Goal: Task Accomplishment & Management: Use online tool/utility

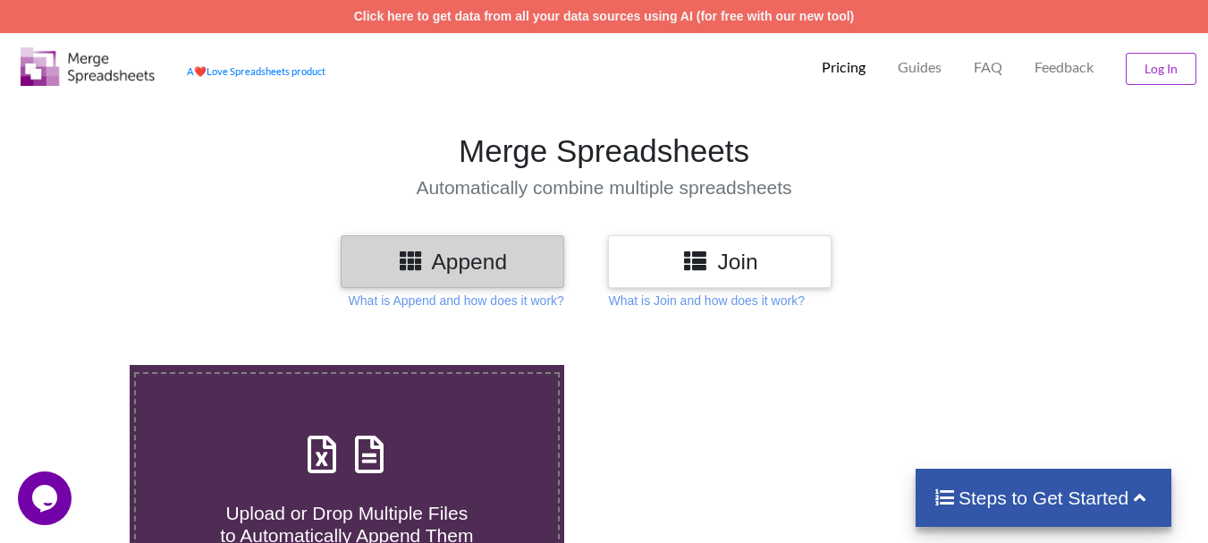
click at [397, 488] on h4 "Upload or Drop Multiple Files to Automatically Append Them" at bounding box center [347, 513] width 422 height 68
click at [80, 365] on input "Upload or Drop Multiple Files to Automatically Append Them" at bounding box center [80, 365] width 0 height 0
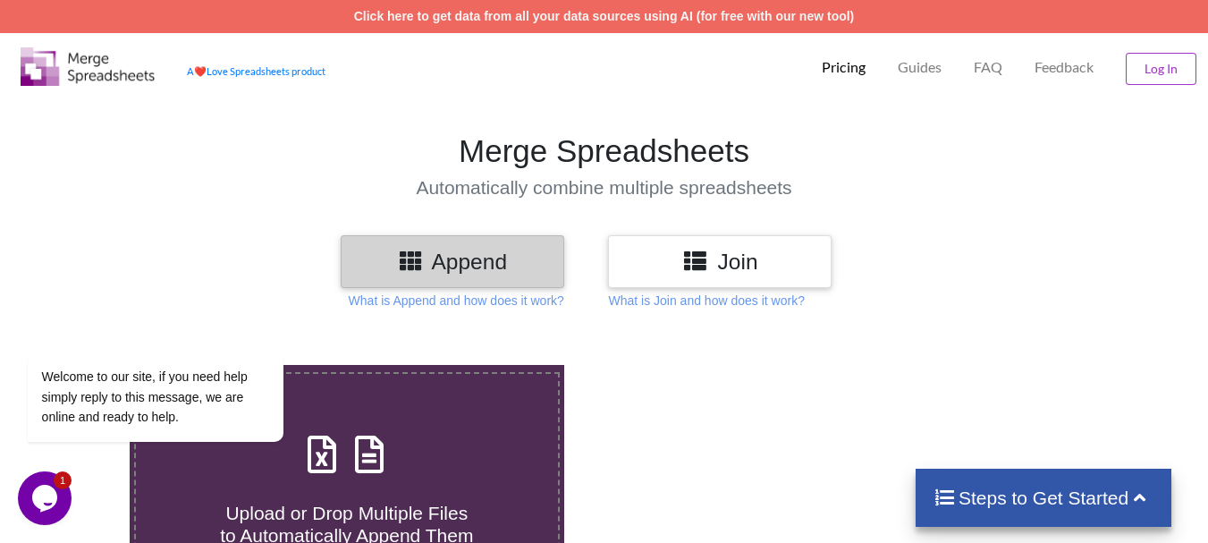
type input "C:\fakepath\DT_02_GFP_A488cenpc_670jockey_570burdock_P2_R3D_PRJ_PLY_STATS.csv"
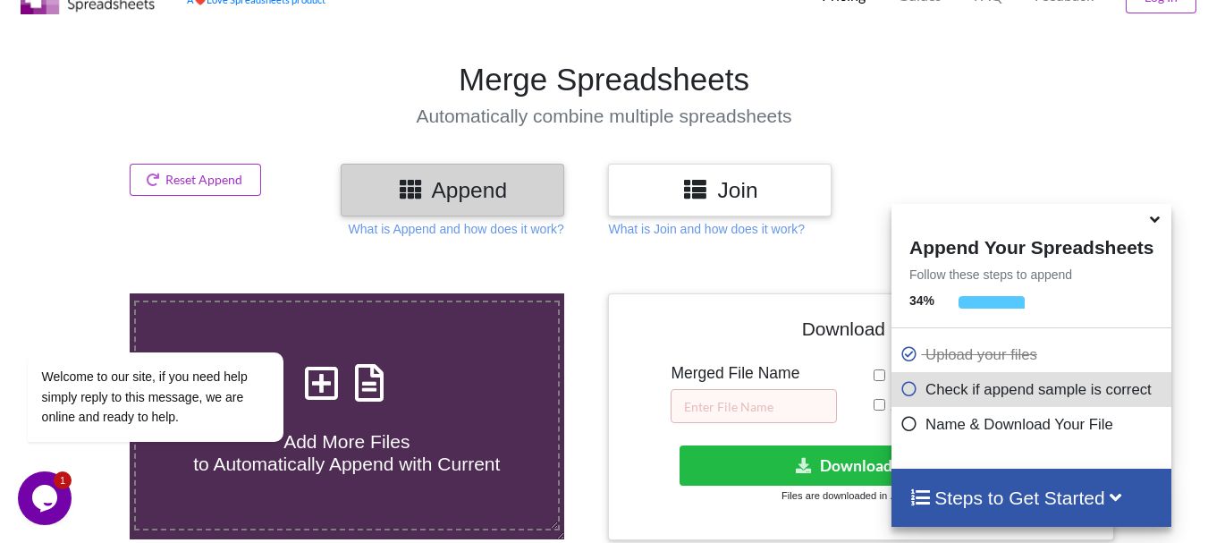
scroll to position [767, 0]
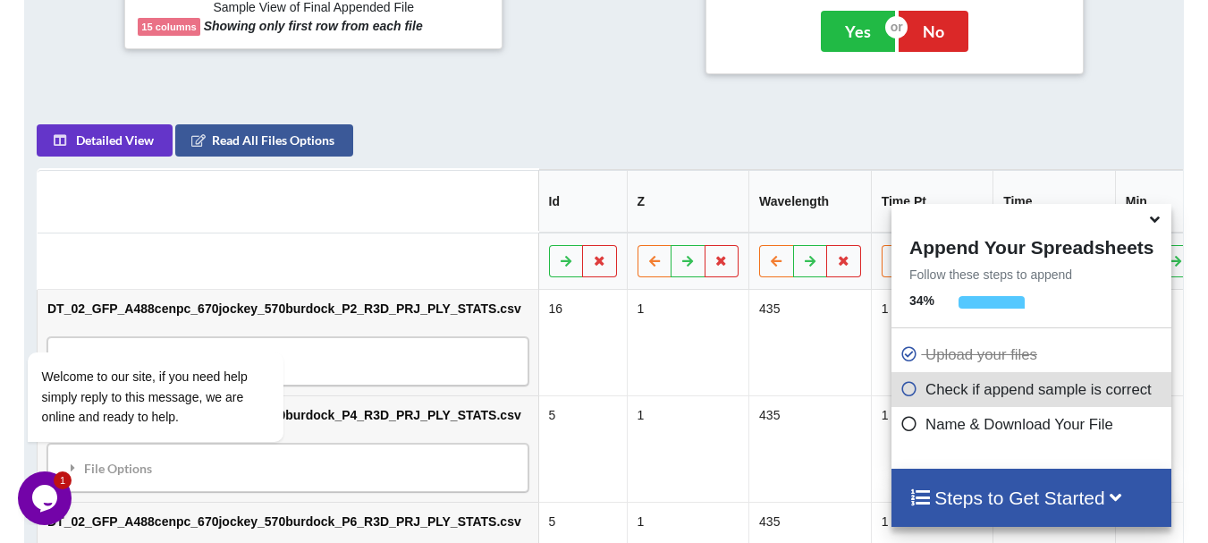
click at [1149, 217] on icon at bounding box center [1154, 216] width 19 height 16
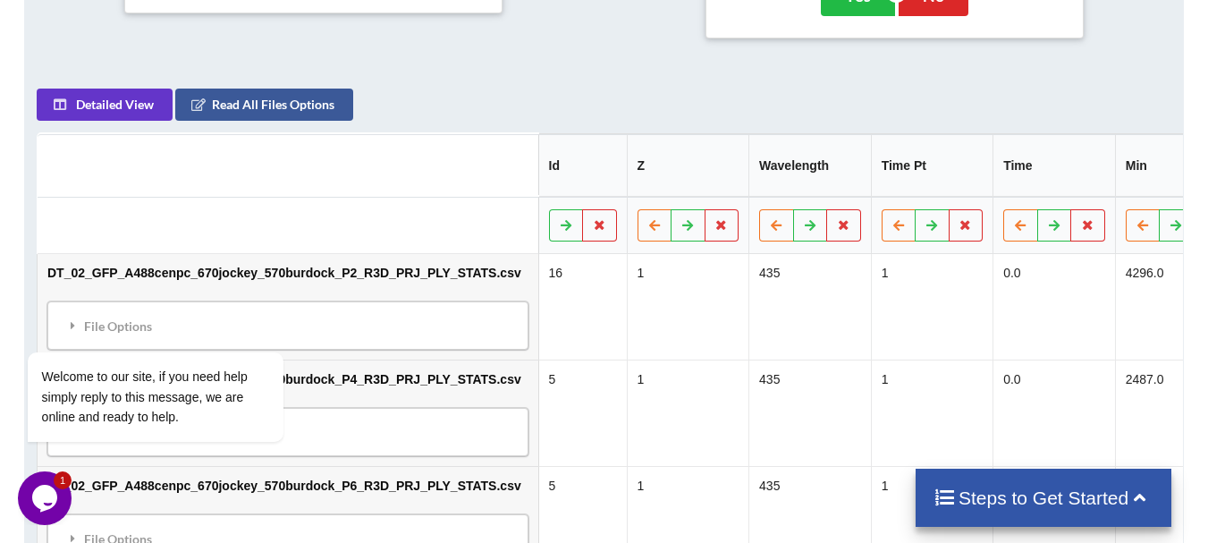
scroll to position [839, 0]
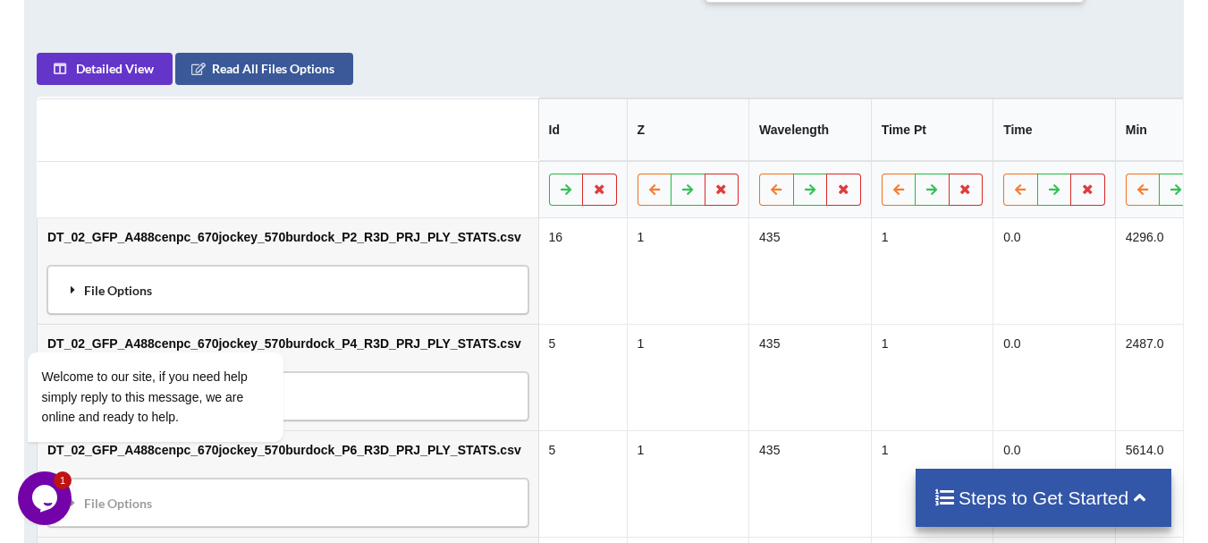
click at [424, 271] on div "File Options" at bounding box center [288, 290] width 470 height 38
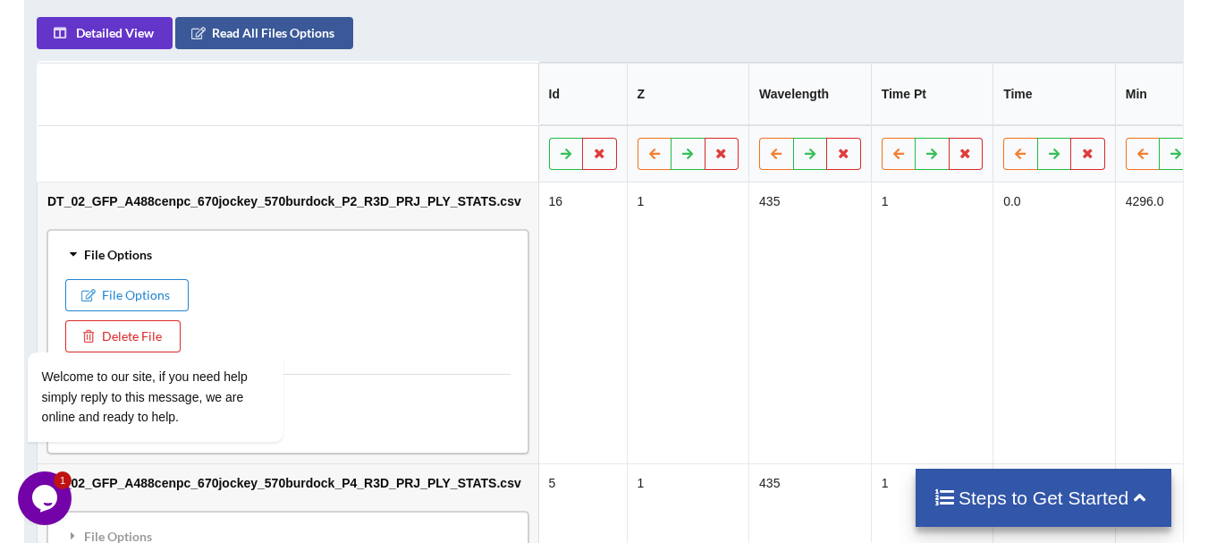
scroll to position [910, 0]
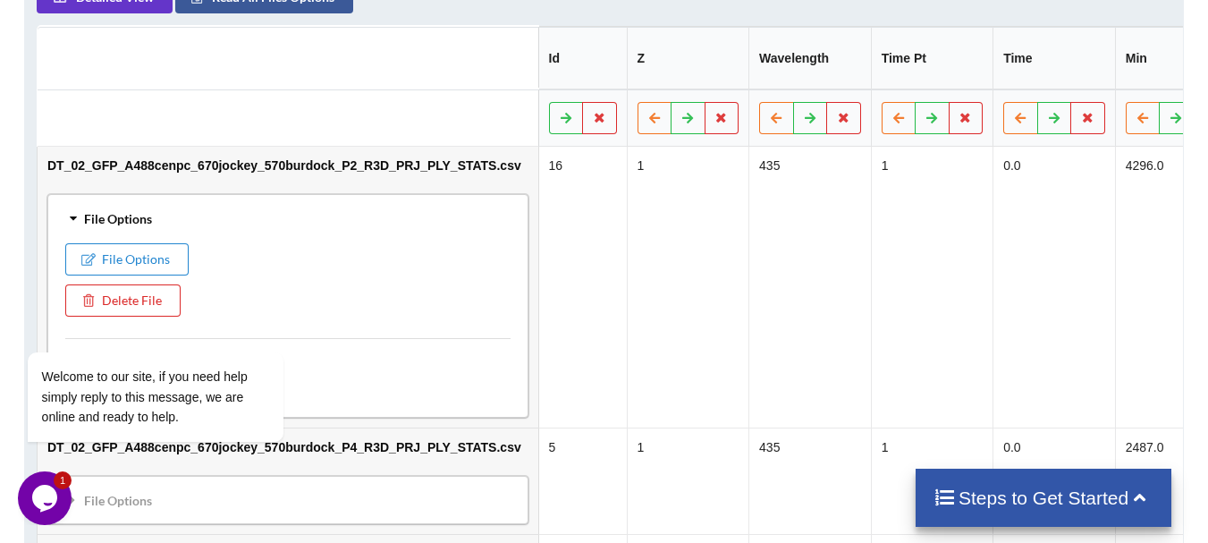
click at [392, 212] on div "File Options" at bounding box center [288, 218] width 470 height 38
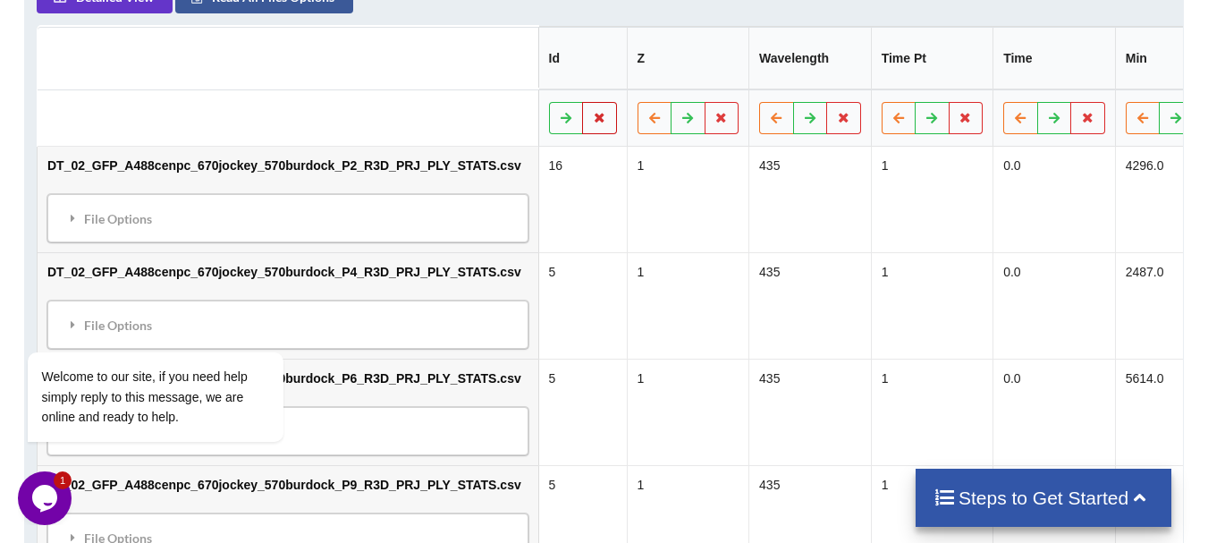
click at [582, 113] on button at bounding box center [599, 118] width 35 height 32
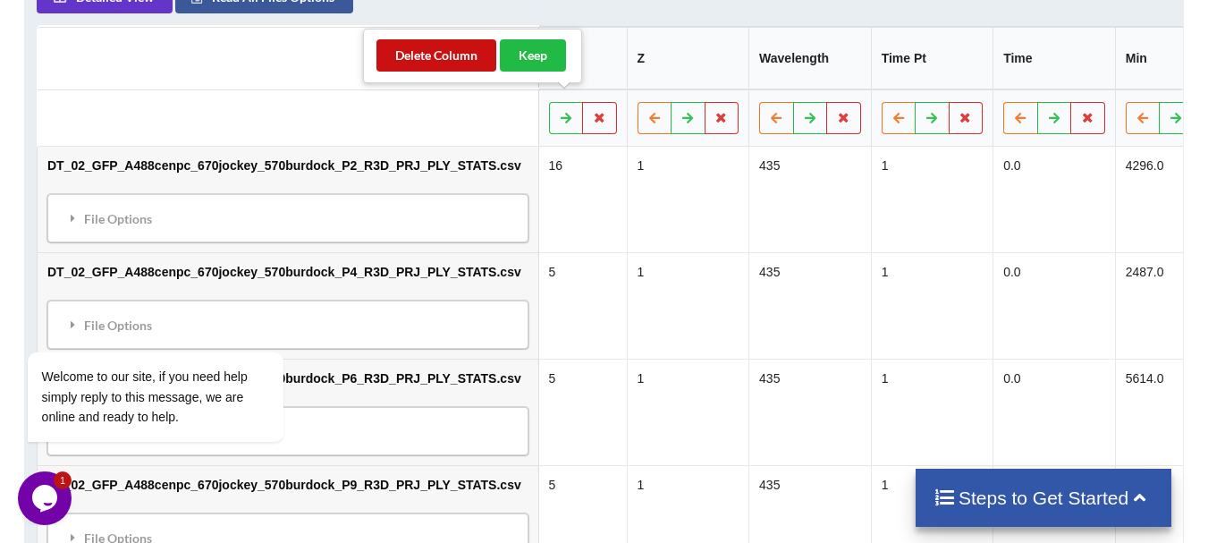
click at [475, 60] on button "Delete Column" at bounding box center [436, 55] width 120 height 32
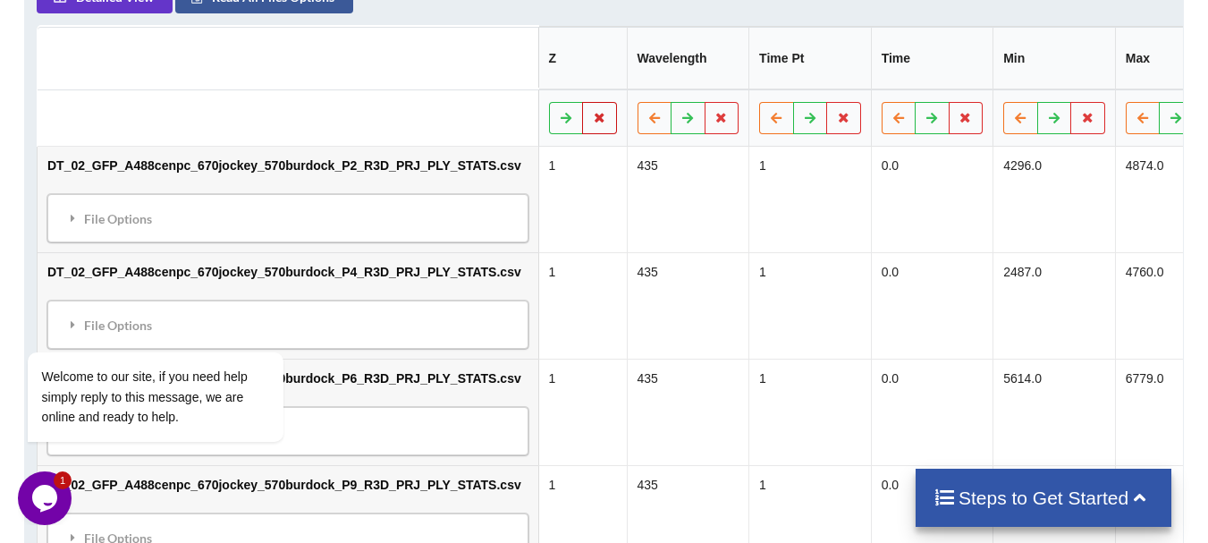
click at [592, 112] on icon at bounding box center [599, 117] width 15 height 11
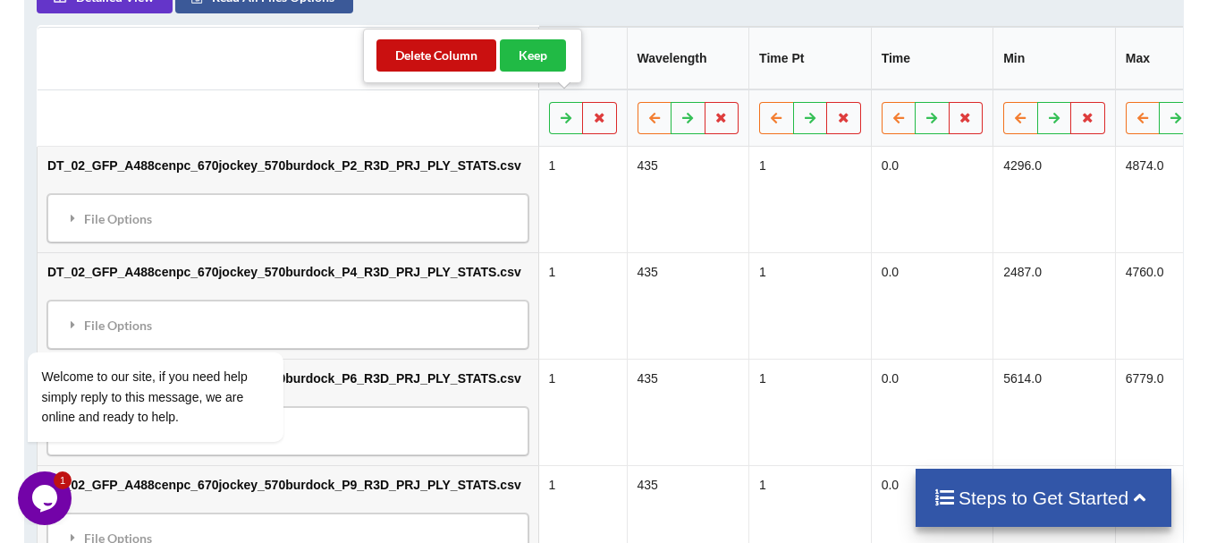
click at [464, 63] on button "Delete Column" at bounding box center [436, 55] width 120 height 32
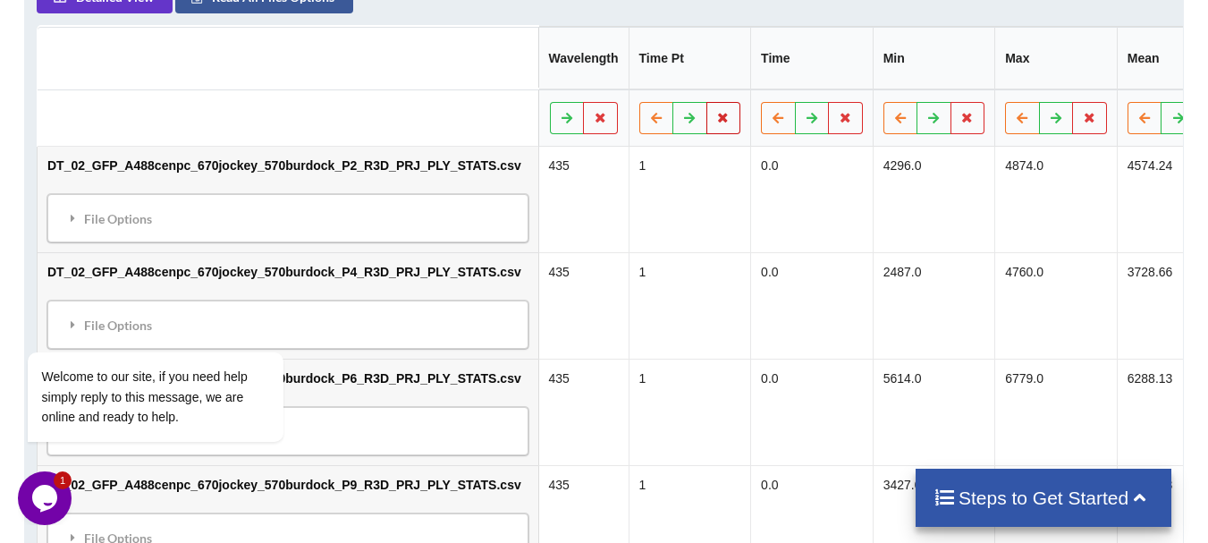
click at [716, 112] on icon at bounding box center [723, 117] width 15 height 11
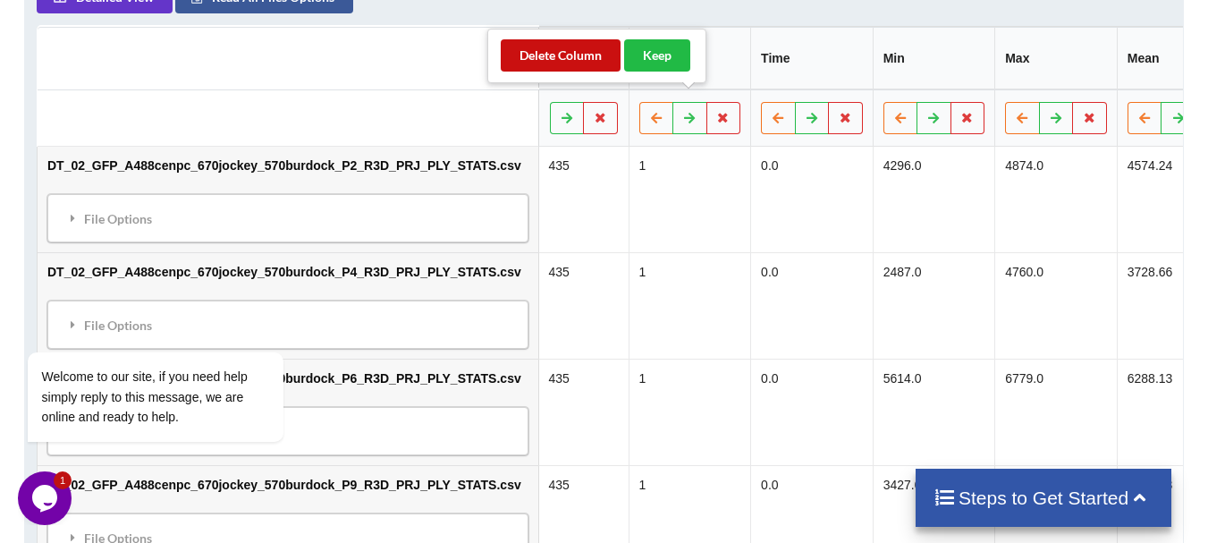
click at [586, 60] on button "Delete Column" at bounding box center [561, 55] width 120 height 32
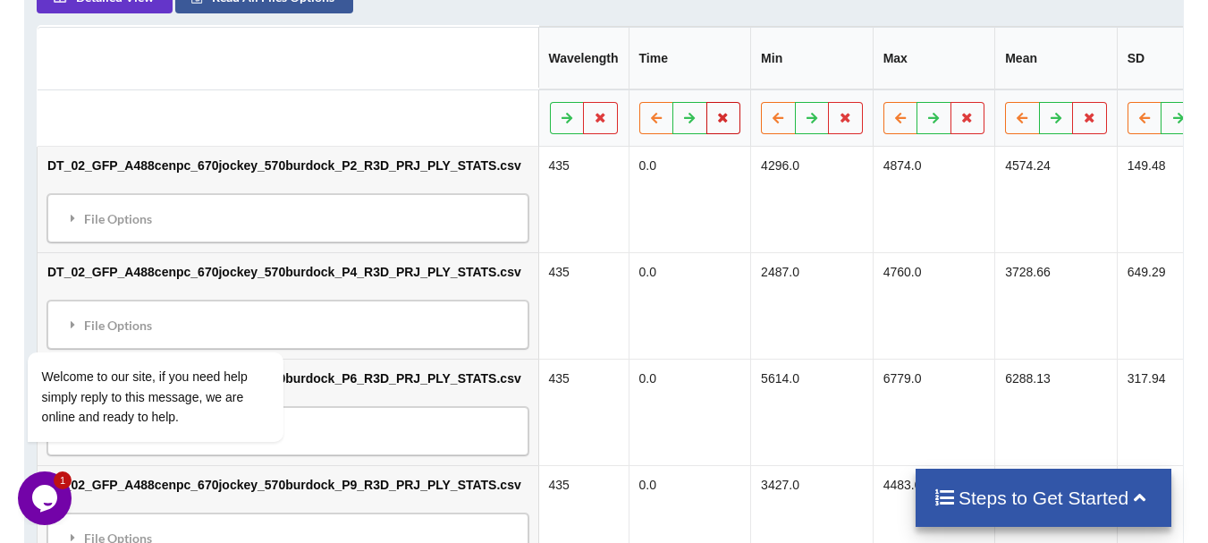
click at [706, 102] on button at bounding box center [723, 118] width 35 height 32
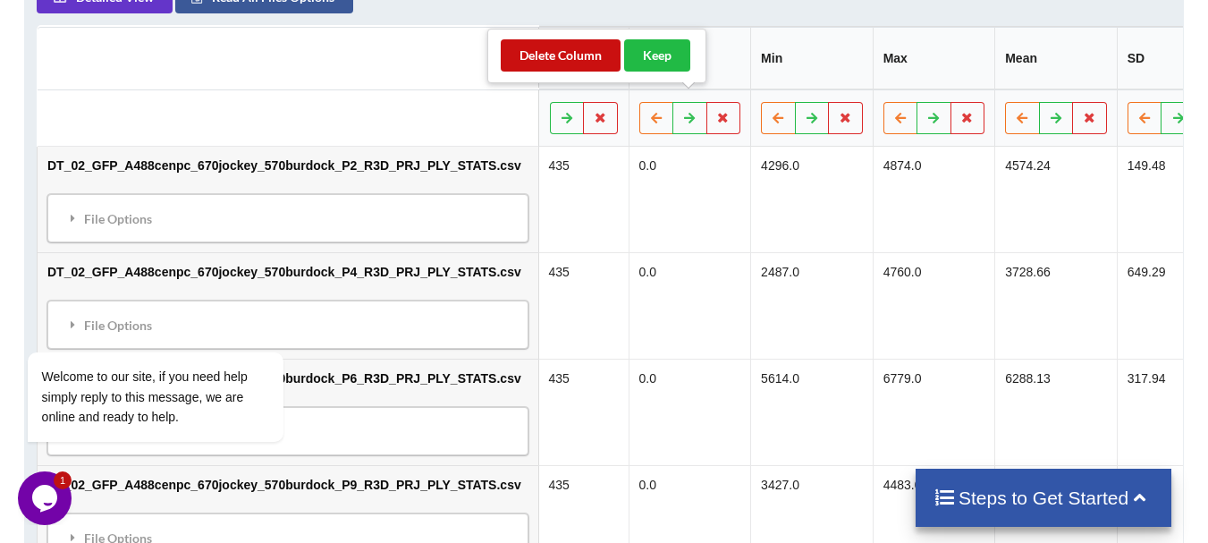
click at [611, 63] on button "Delete Column" at bounding box center [561, 55] width 120 height 32
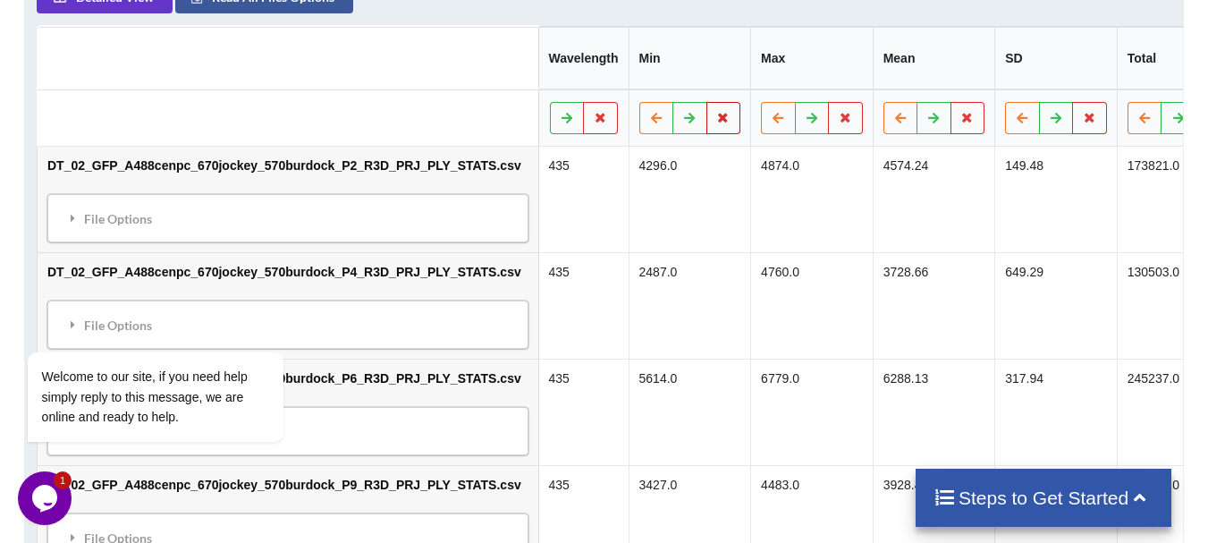
click at [706, 102] on button at bounding box center [723, 118] width 35 height 32
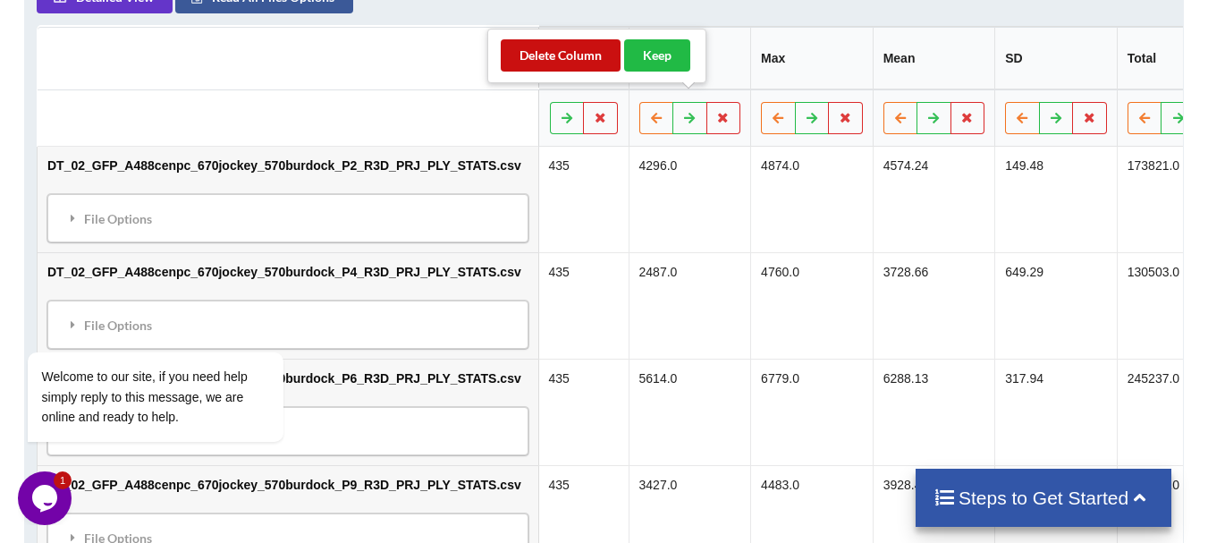
click at [617, 54] on button "Delete Column" at bounding box center [561, 55] width 120 height 32
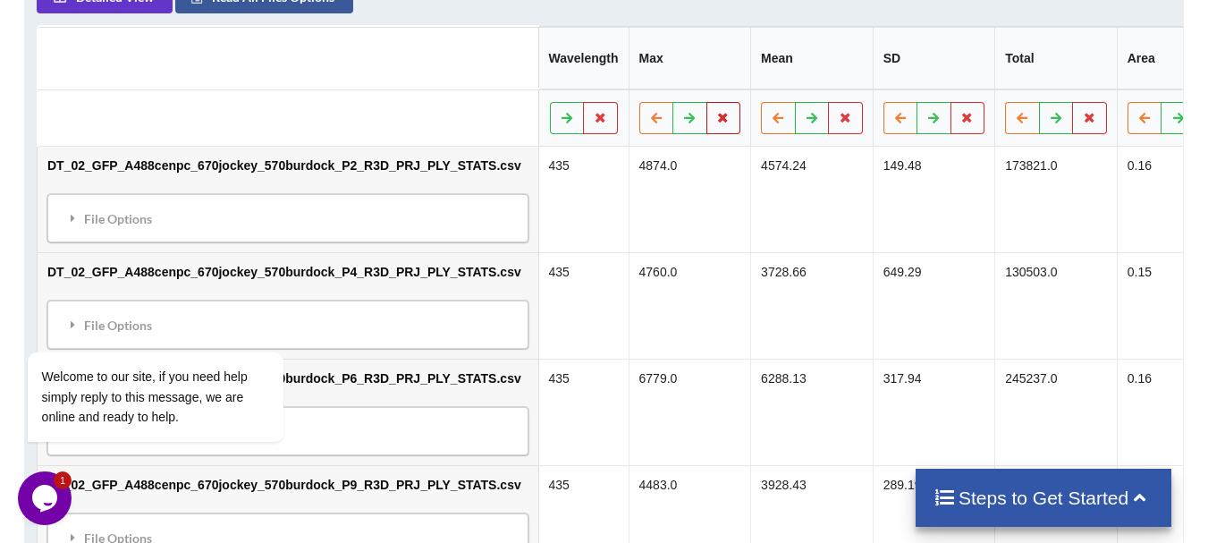
click at [706, 102] on button at bounding box center [723, 118] width 35 height 32
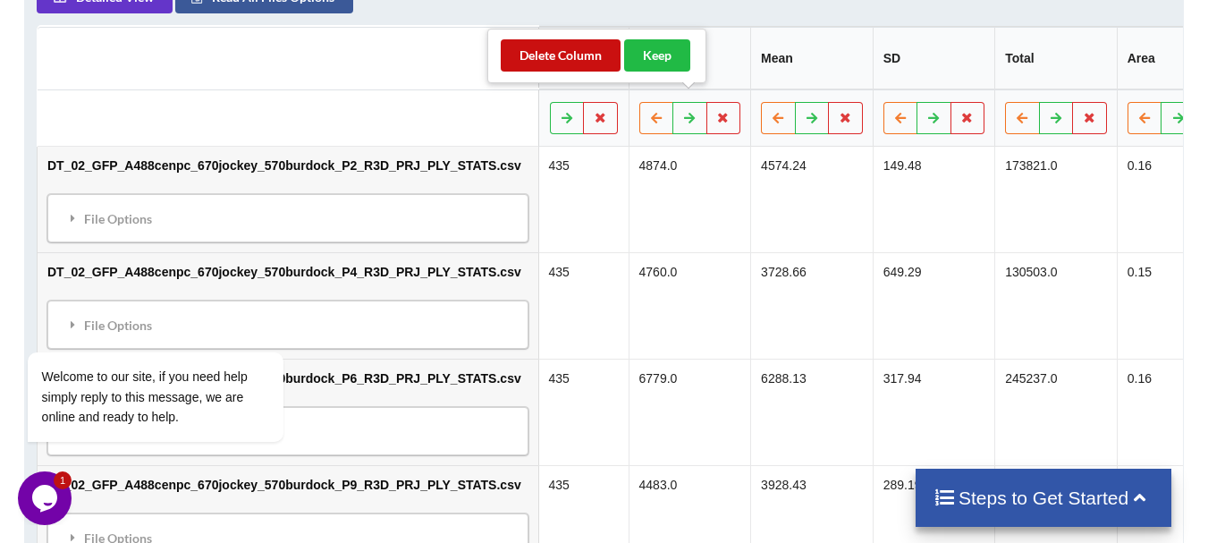
click at [612, 70] on button "Delete Column" at bounding box center [561, 55] width 120 height 32
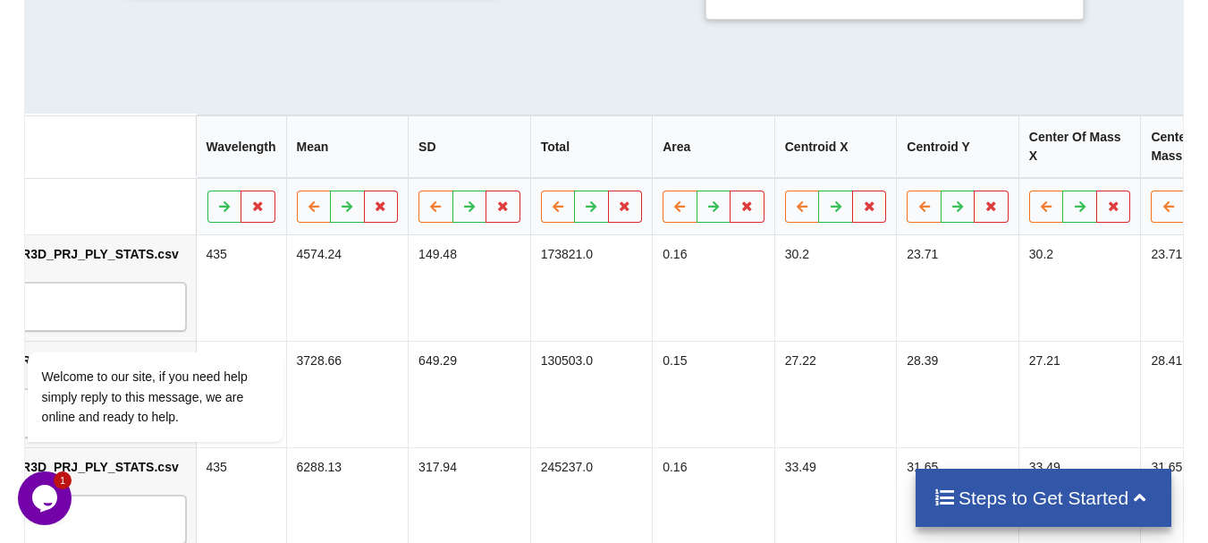
scroll to position [0, 355]
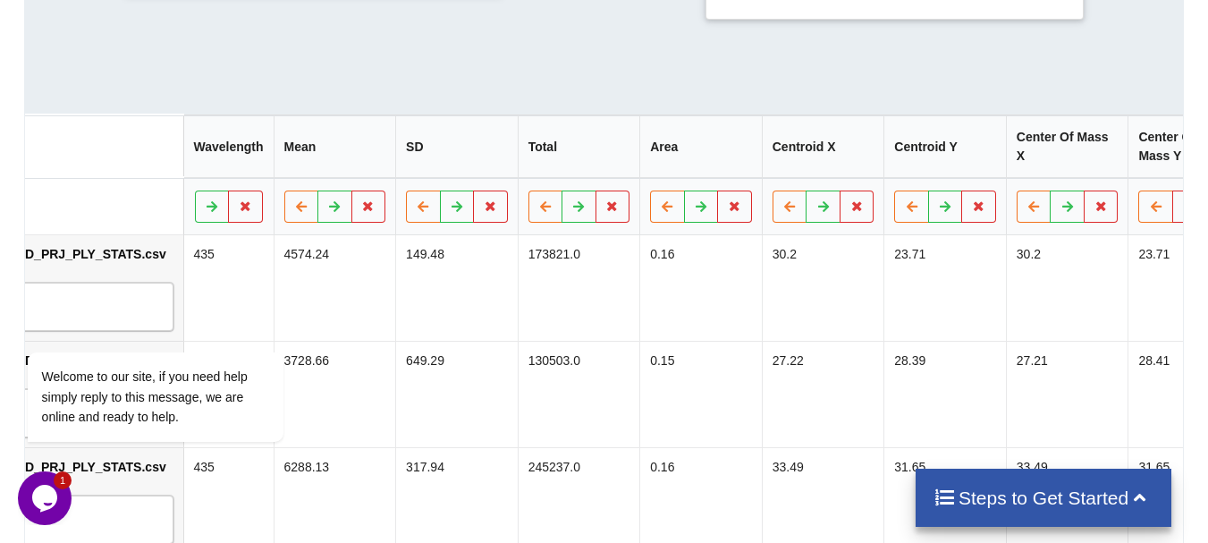
click at [849, 200] on icon at bounding box center [856, 205] width 15 height 11
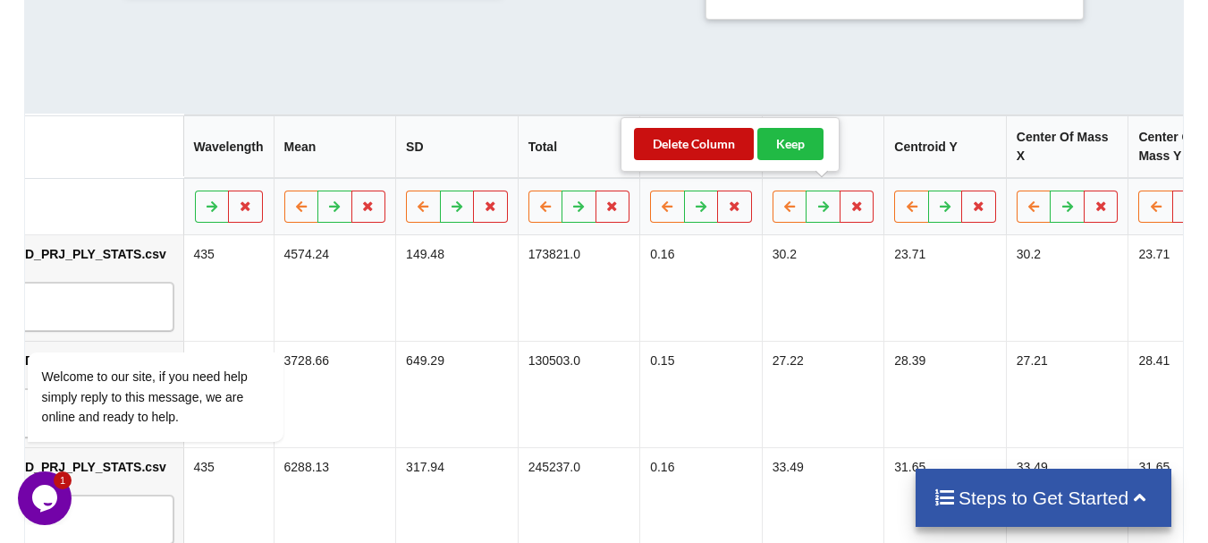
click at [712, 158] on button "Delete Column" at bounding box center [694, 144] width 120 height 32
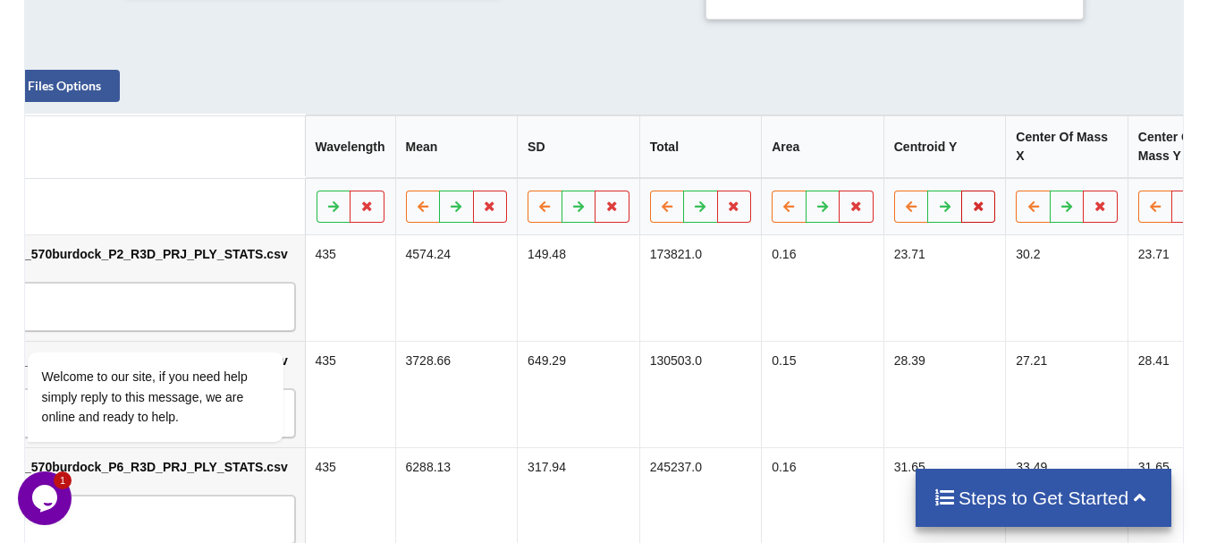
click at [961, 190] on button at bounding box center [978, 206] width 35 height 32
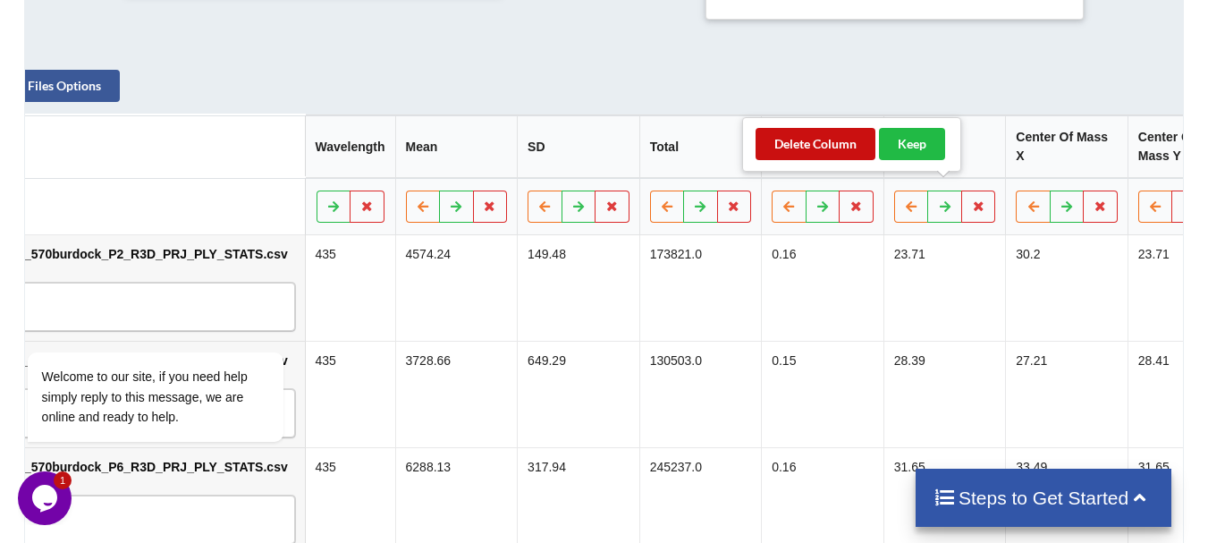
click at [839, 147] on button "Delete Column" at bounding box center [815, 144] width 120 height 32
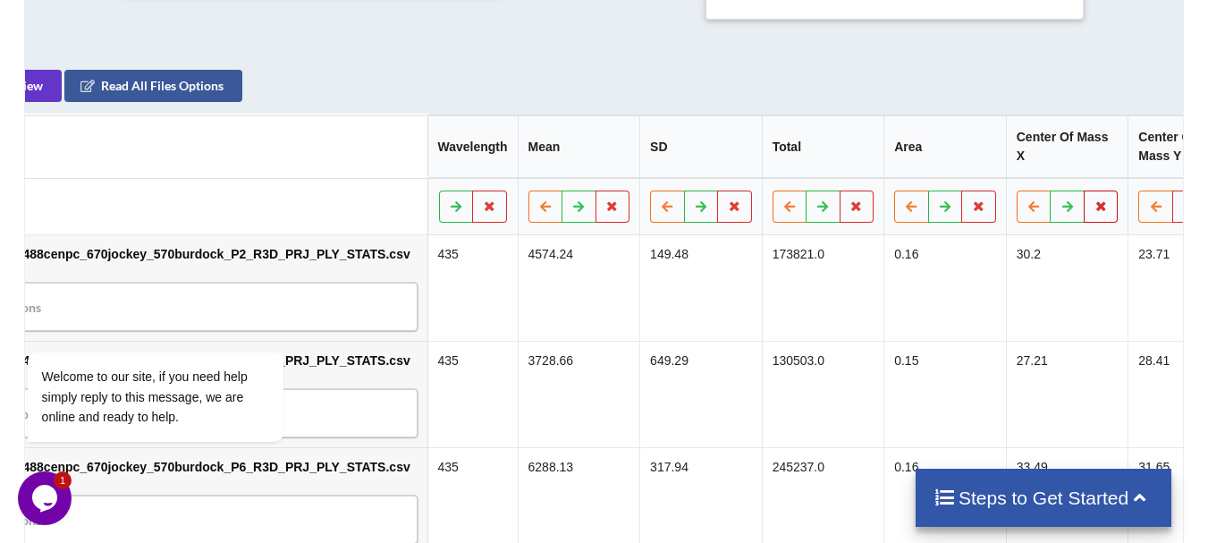
click at [1093, 200] on icon at bounding box center [1100, 205] width 15 height 11
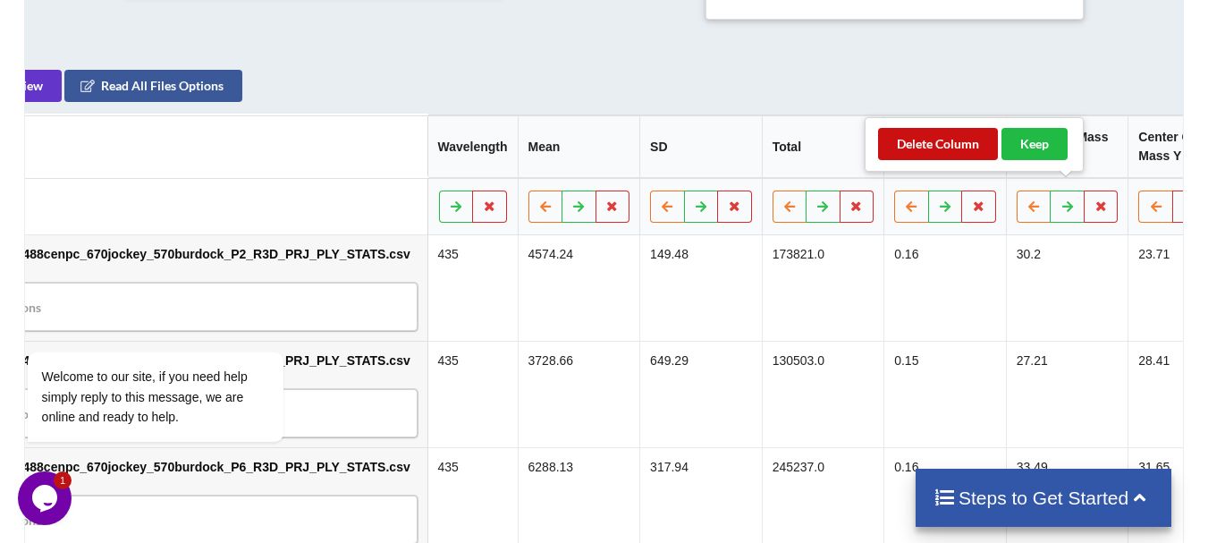
click at [944, 154] on button "Delete Column" at bounding box center [938, 144] width 120 height 32
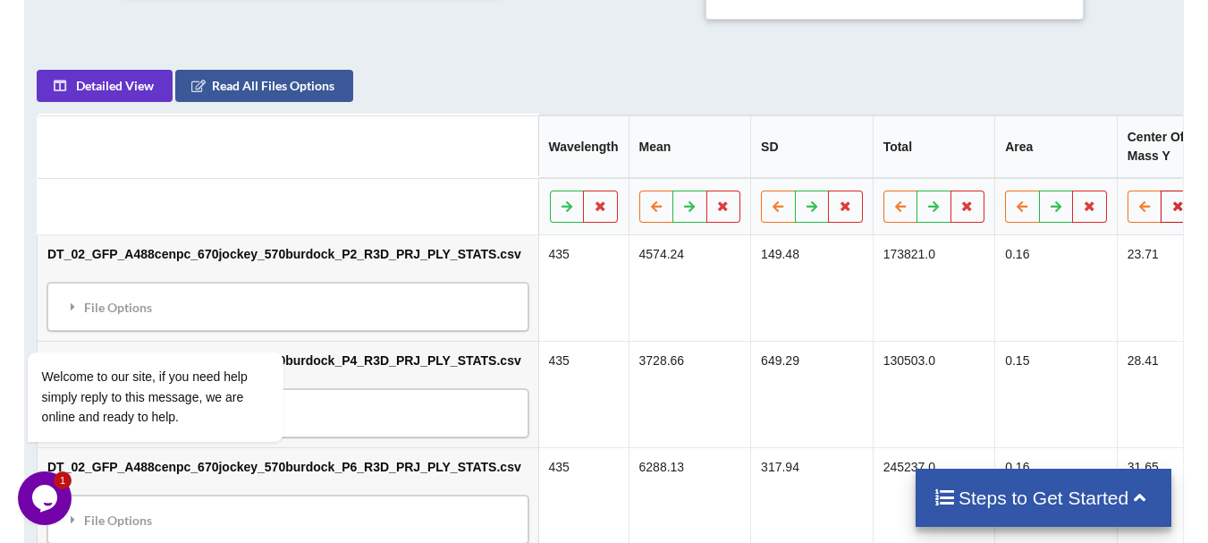
click at [1160, 190] on button at bounding box center [1177, 206] width 35 height 32
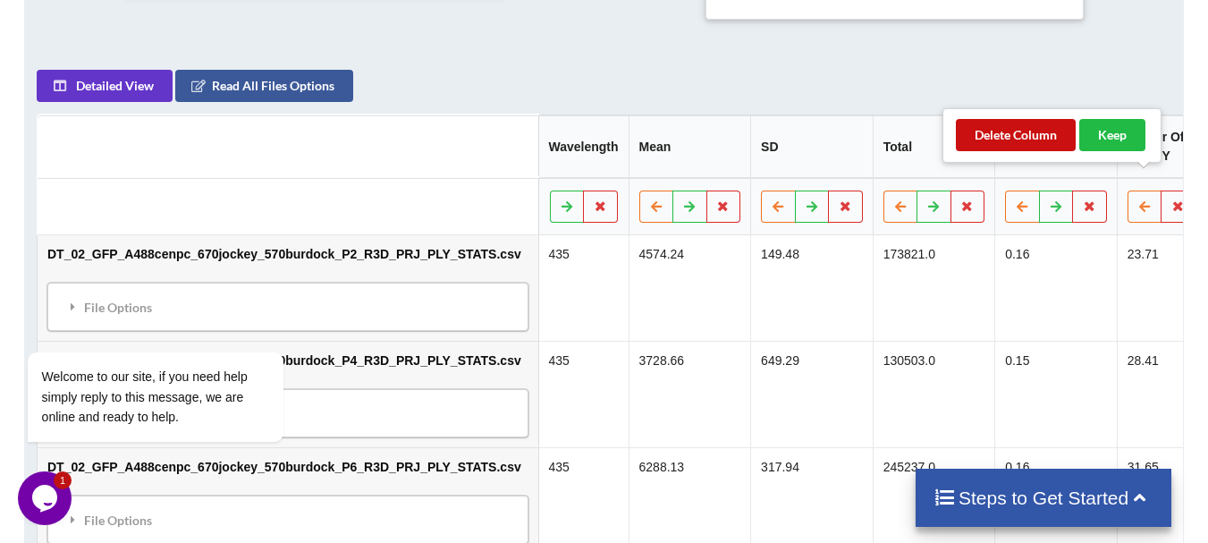
click at [1039, 134] on button "Delete Column" at bounding box center [1016, 135] width 120 height 32
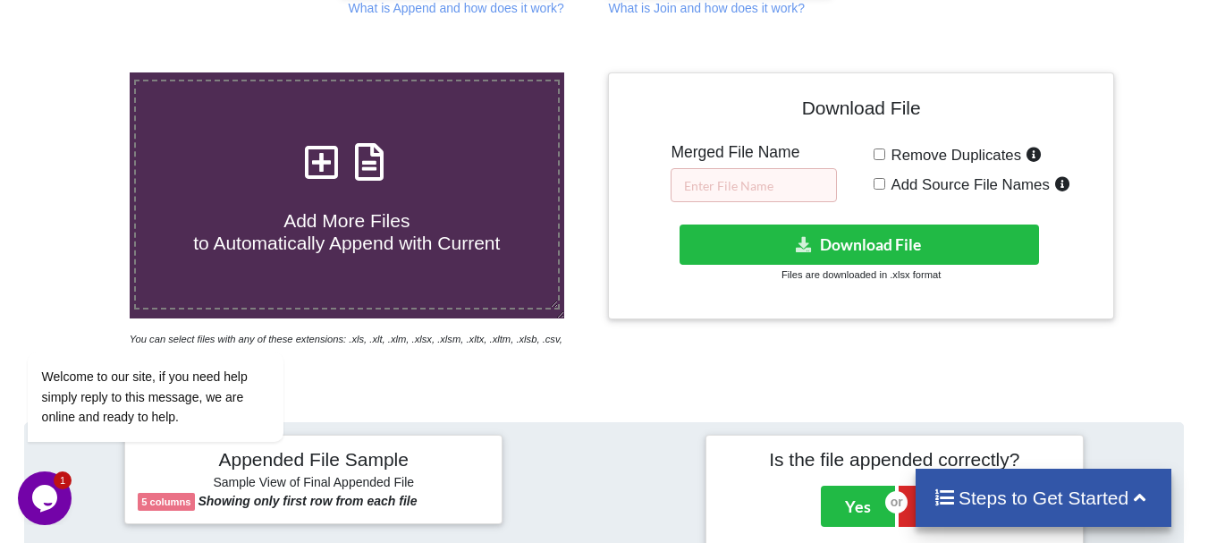
scroll to position [274, 0]
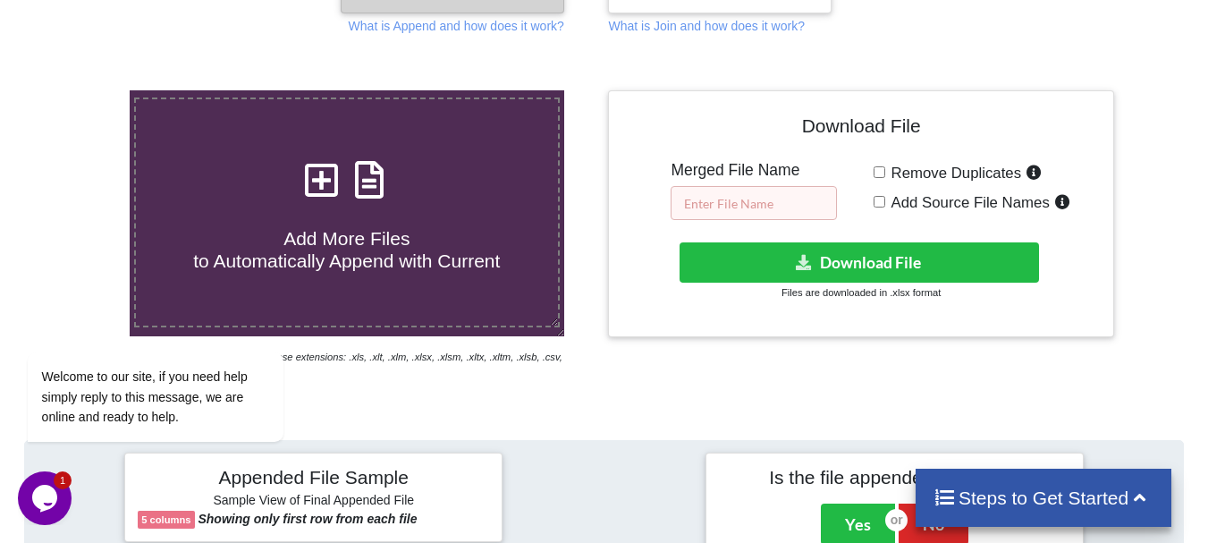
click at [805, 220] on input "text" at bounding box center [753, 203] width 166 height 34
drag, startPoint x: 777, startPoint y: 207, endPoint x: 804, endPoint y: 202, distance: 27.3
click at [804, 202] on input "DT_02_merged_ago3_ovary1_7.21" at bounding box center [753, 203] width 166 height 34
click at [791, 205] on input "DT_02_merged_GFP_ovary1_8." at bounding box center [753, 203] width 166 height 34
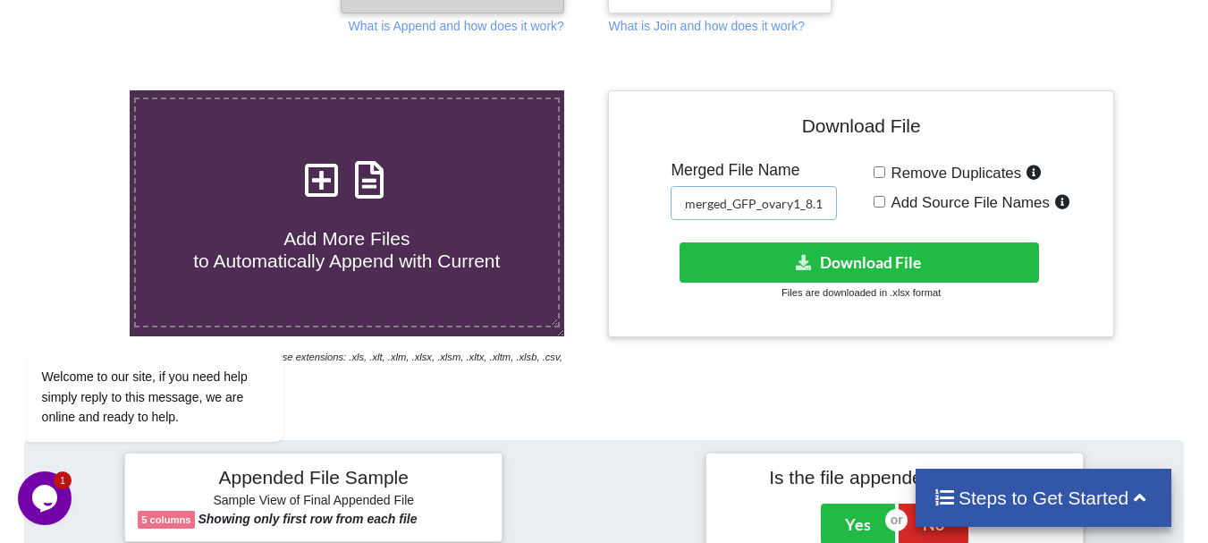
scroll to position [0, 48]
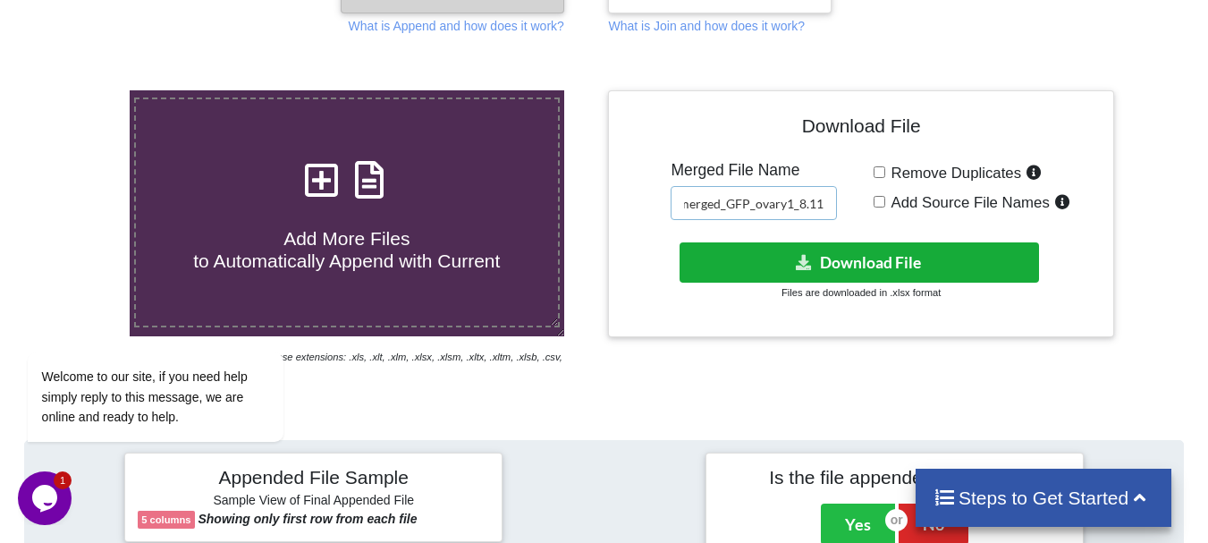
type input "DT_02_merged_GFP_ovary1_8.11"
click at [805, 252] on button "Download File" at bounding box center [858, 262] width 359 height 40
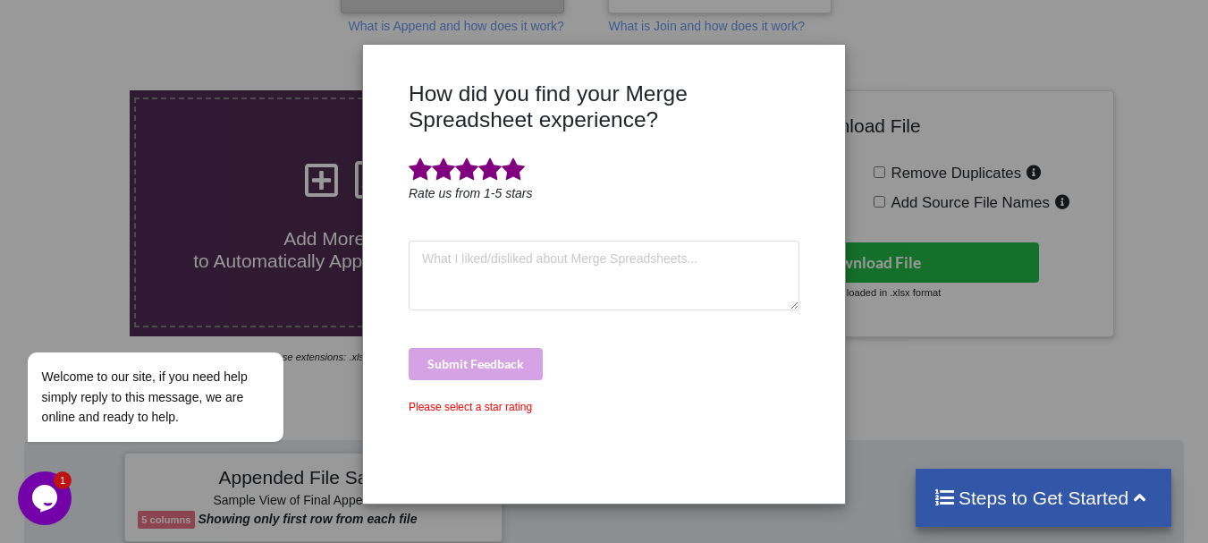
click at [523, 174] on span at bounding box center [512, 169] width 23 height 25
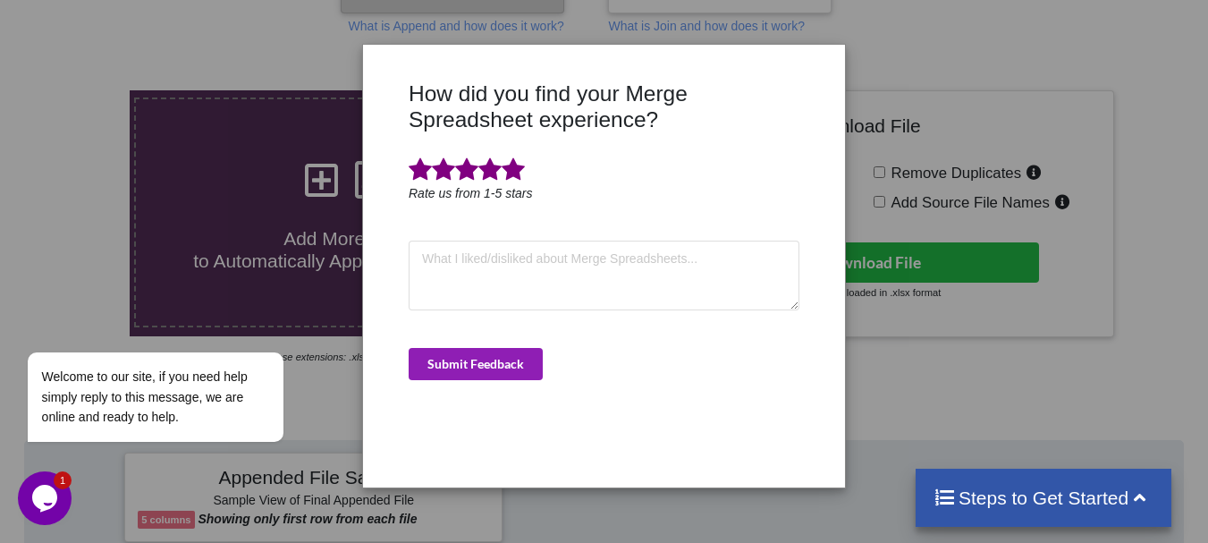
click at [491, 360] on button "Submit Feedback" at bounding box center [476, 364] width 134 height 32
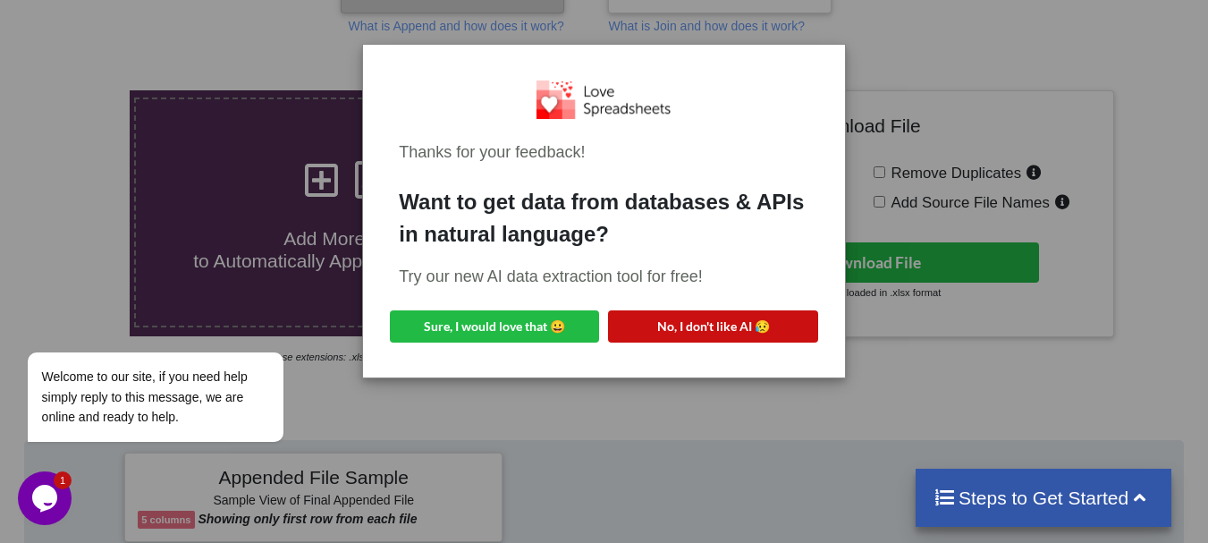
click at [628, 340] on button "No, I don't like AI 😥" at bounding box center [712, 326] width 209 height 32
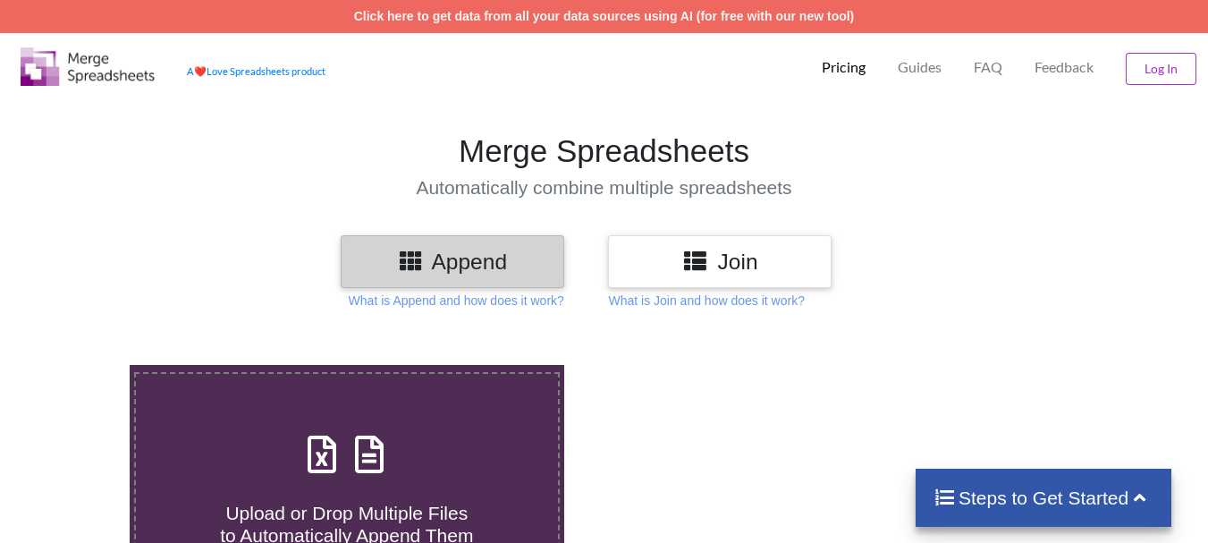
scroll to position [274, 0]
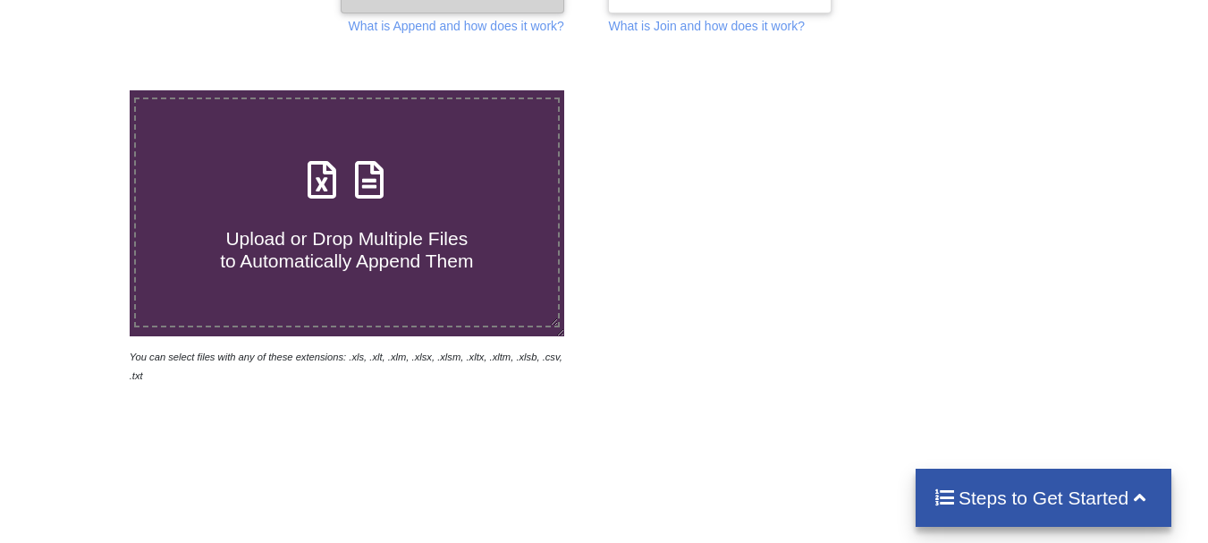
click at [312, 207] on div "Upload or Drop Multiple Files to Automatically Append Them" at bounding box center [347, 212] width 422 height 121
click at [80, 90] on input "Upload or Drop Multiple Files to Automatically Append Them" at bounding box center [80, 90] width 0 height 0
type input "C:\fakepath\DT_02_GFP_a488cenpc_570jockey_670burdock_P1_R3D_PRJ_PLY_STATS.csv"
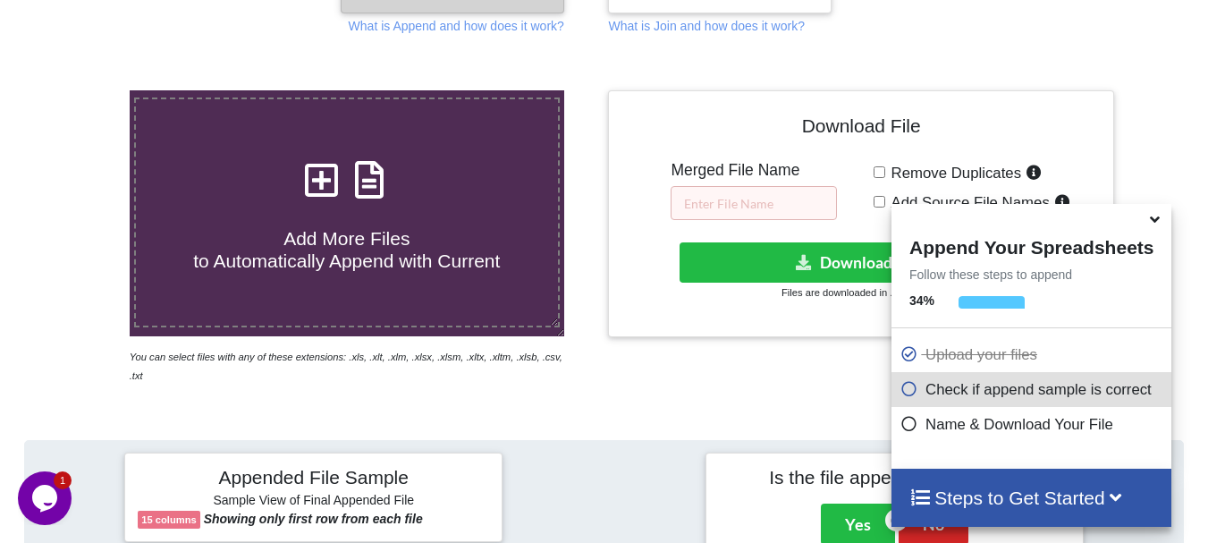
scroll to position [695, 0]
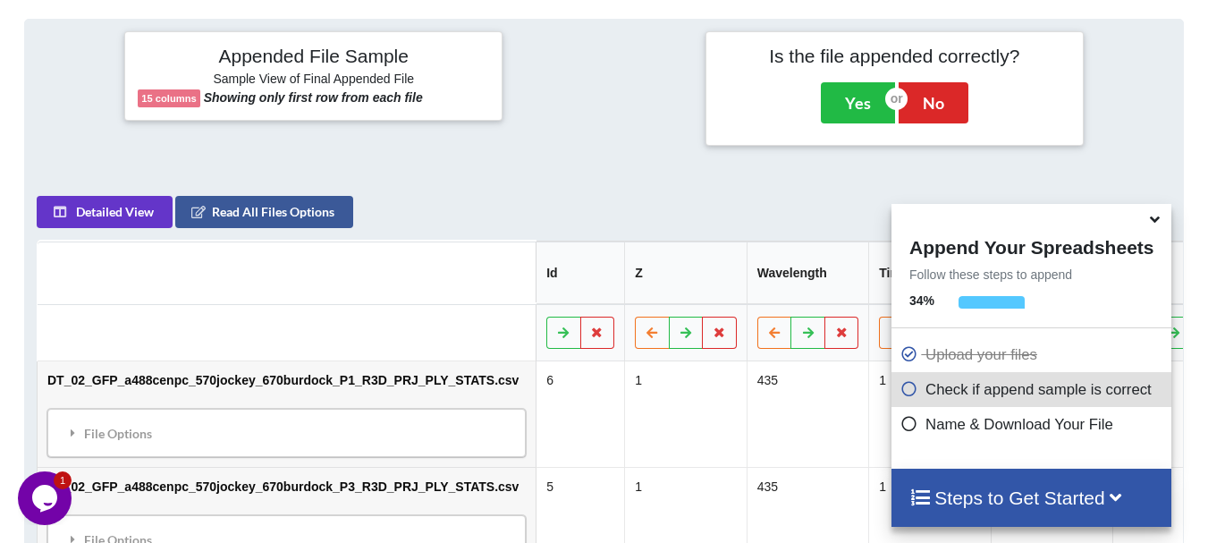
click at [1159, 217] on icon at bounding box center [1154, 216] width 19 height 16
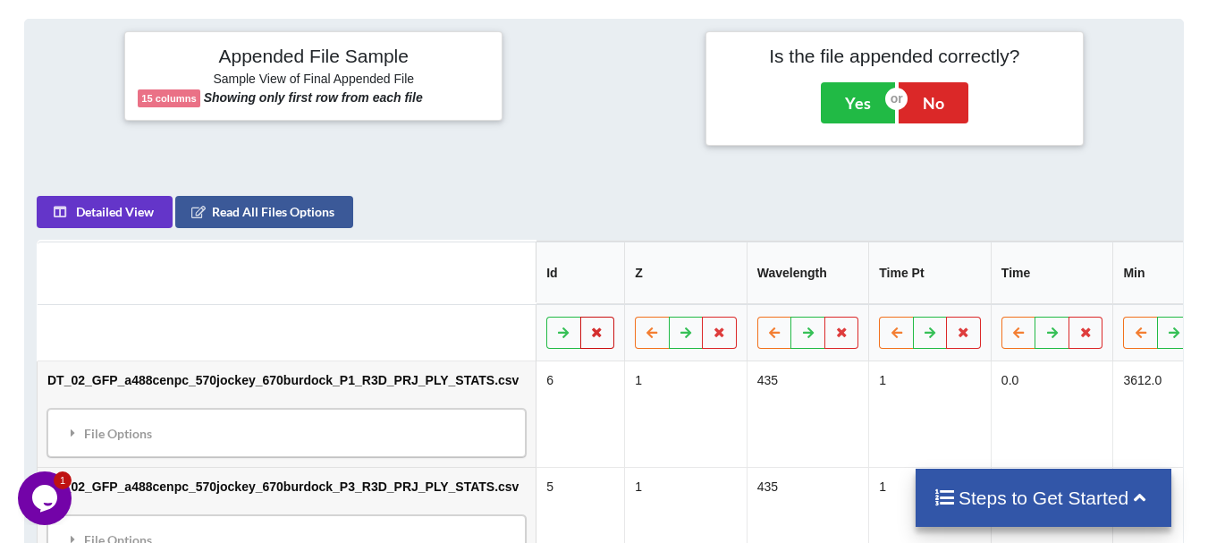
click at [580, 329] on button at bounding box center [597, 332] width 35 height 32
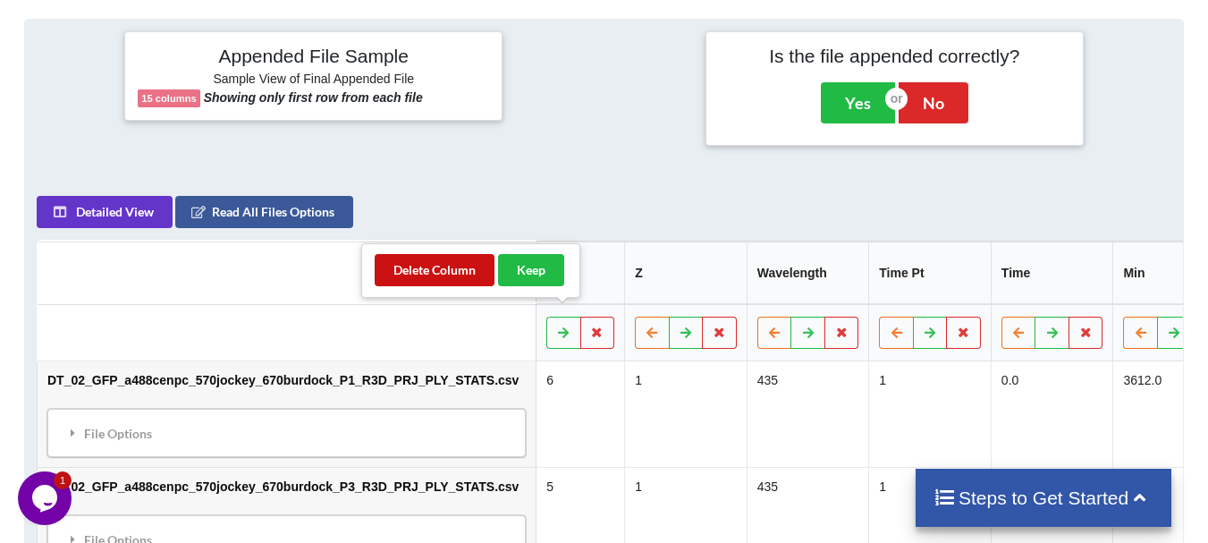
click at [471, 274] on button "Delete Column" at bounding box center [435, 270] width 120 height 32
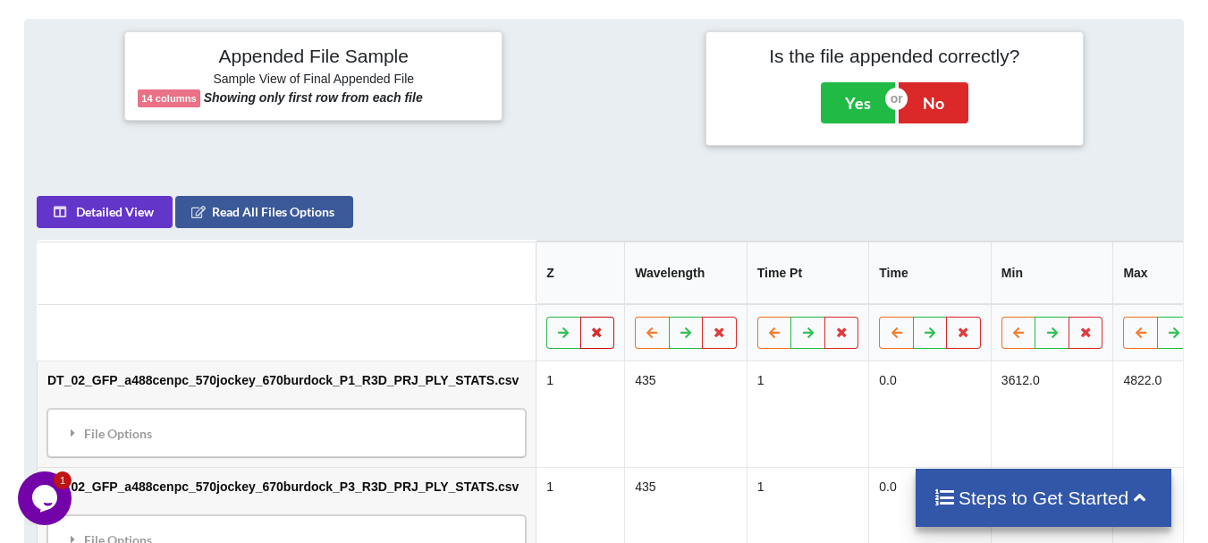
click at [590, 326] on icon at bounding box center [597, 331] width 15 height 11
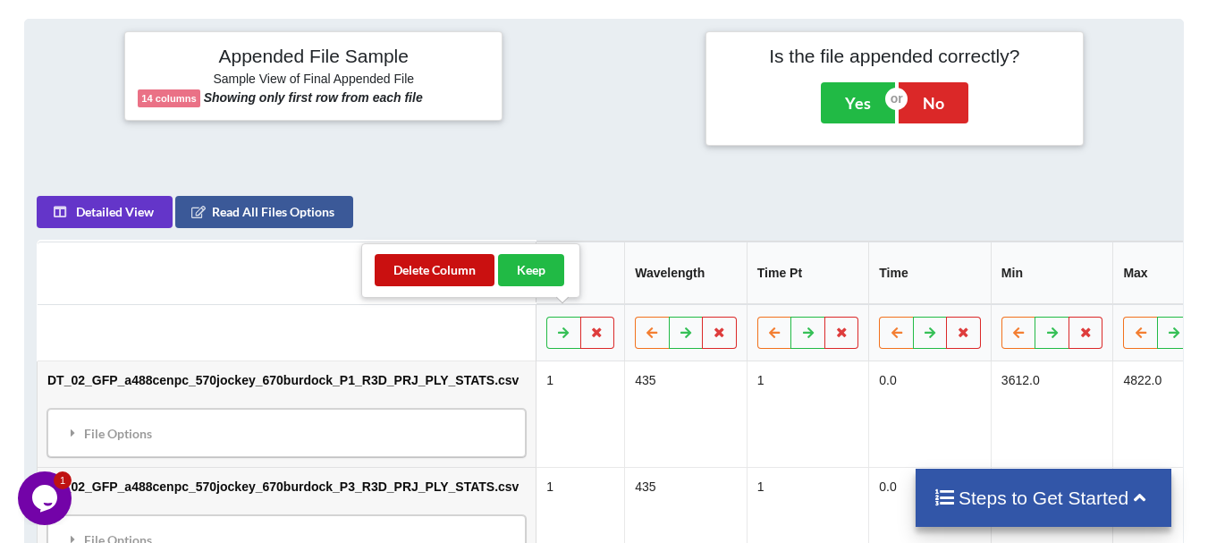
click at [466, 282] on button "Delete Column" at bounding box center [435, 270] width 120 height 32
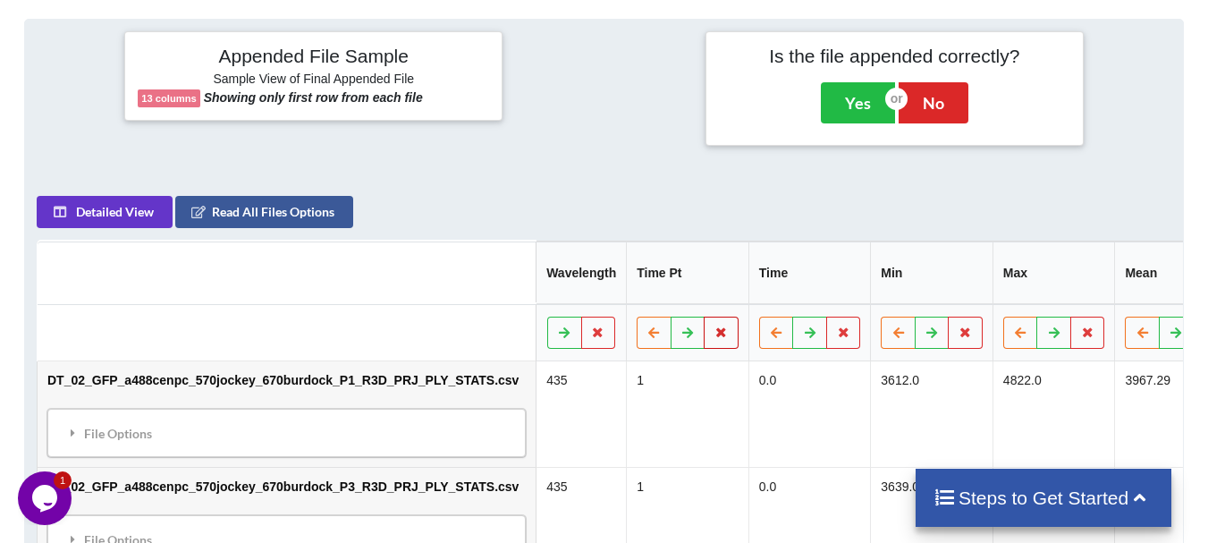
click at [713, 326] on icon at bounding box center [720, 331] width 15 height 11
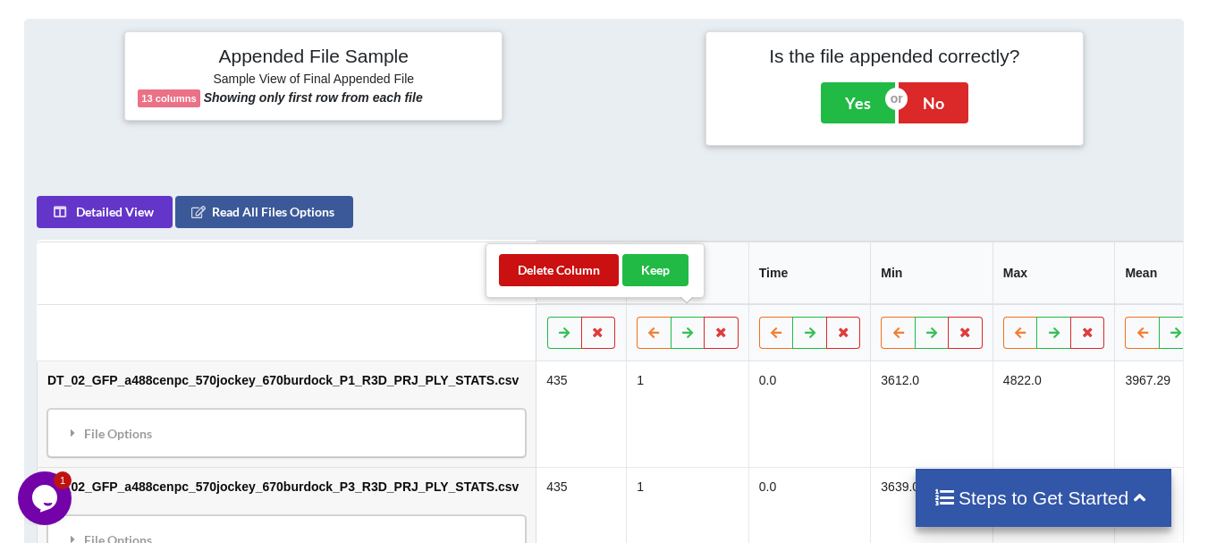
click at [605, 279] on button "Delete Column" at bounding box center [559, 270] width 120 height 32
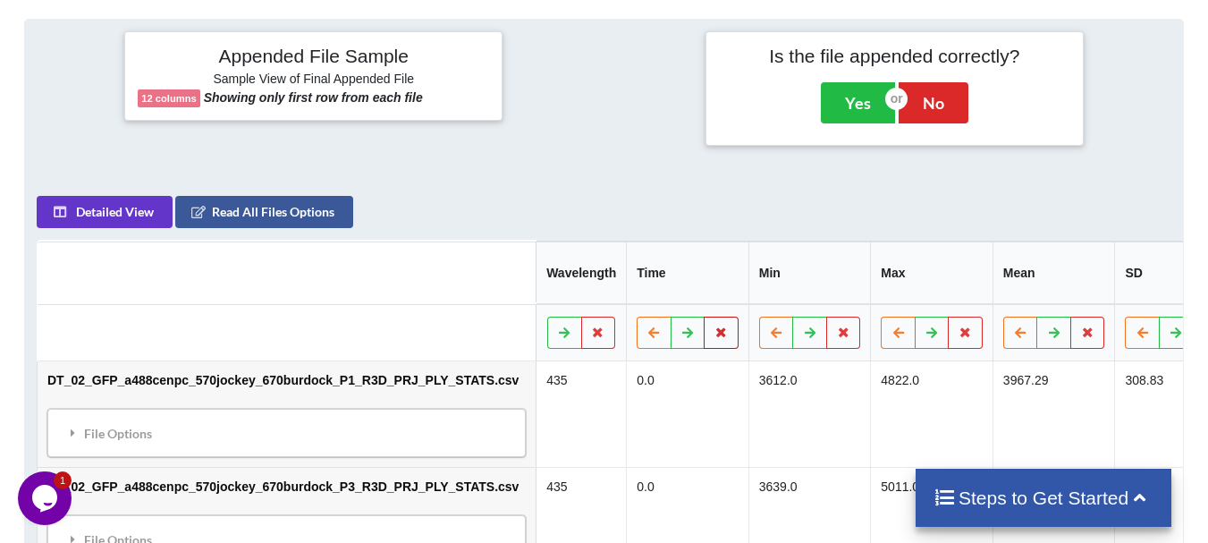
click at [713, 326] on icon at bounding box center [720, 331] width 15 height 11
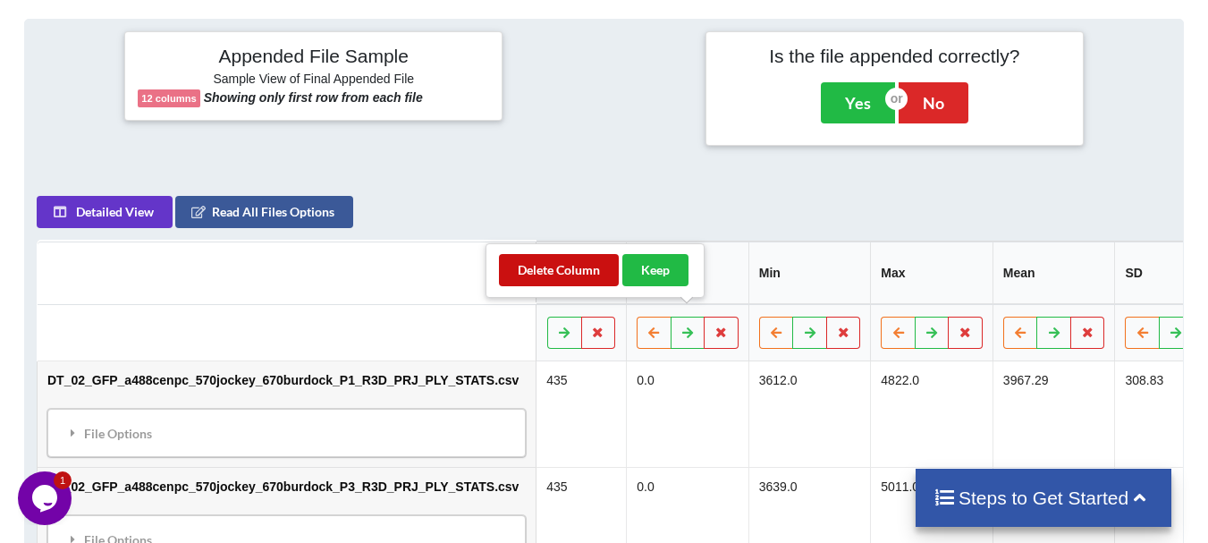
click at [606, 280] on button "Delete Column" at bounding box center [559, 270] width 120 height 32
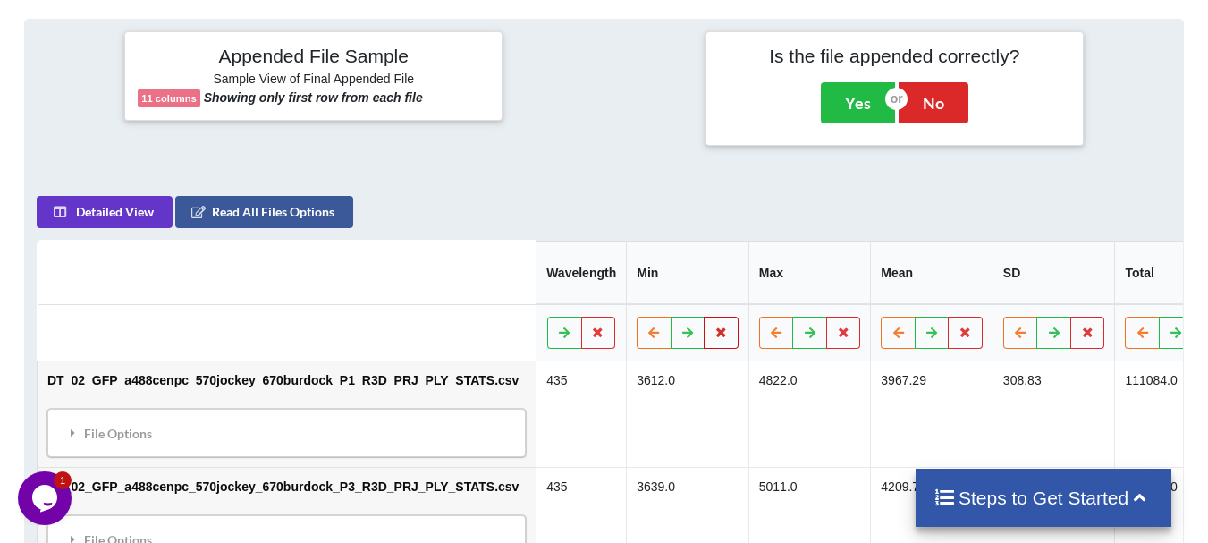
click at [704, 316] on button at bounding box center [721, 332] width 35 height 32
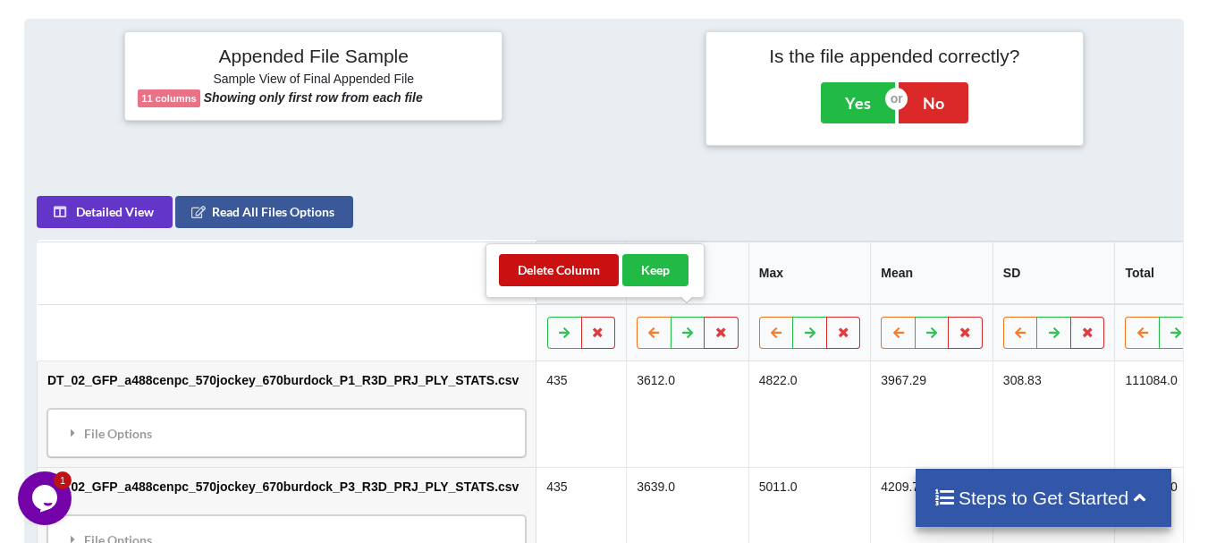
click at [598, 270] on button "Delete Column" at bounding box center [559, 270] width 120 height 32
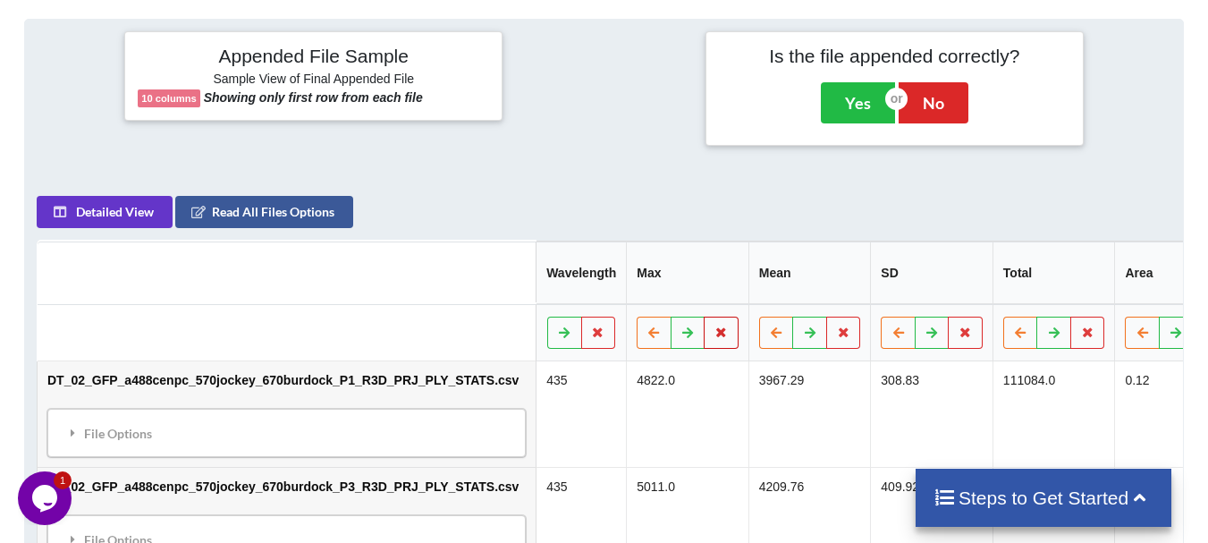
click at [704, 322] on button at bounding box center [721, 332] width 35 height 32
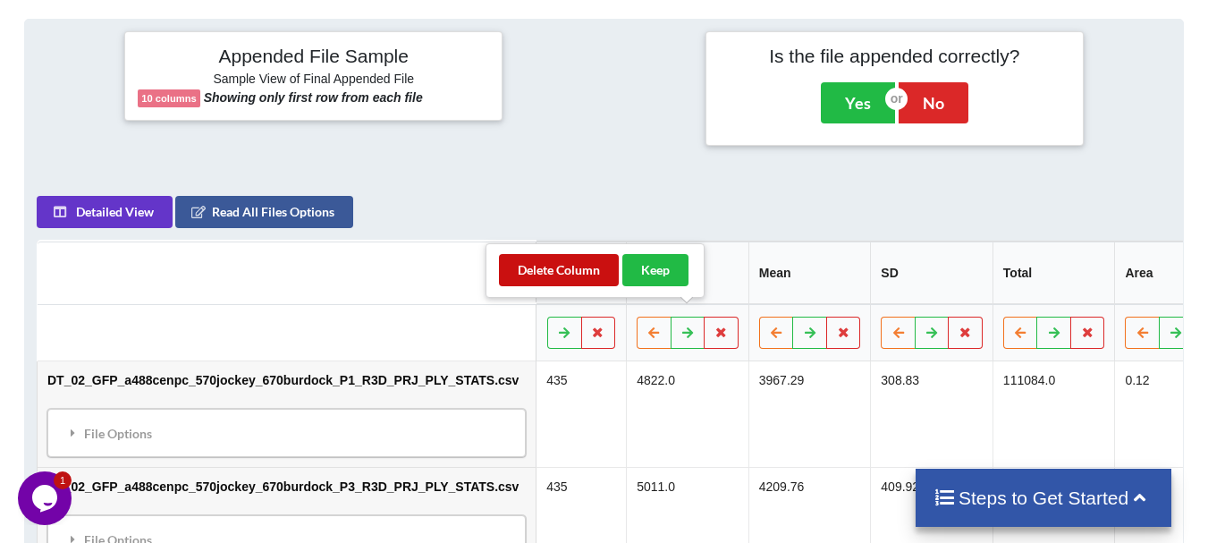
click at [616, 272] on button "Delete Column" at bounding box center [559, 270] width 120 height 32
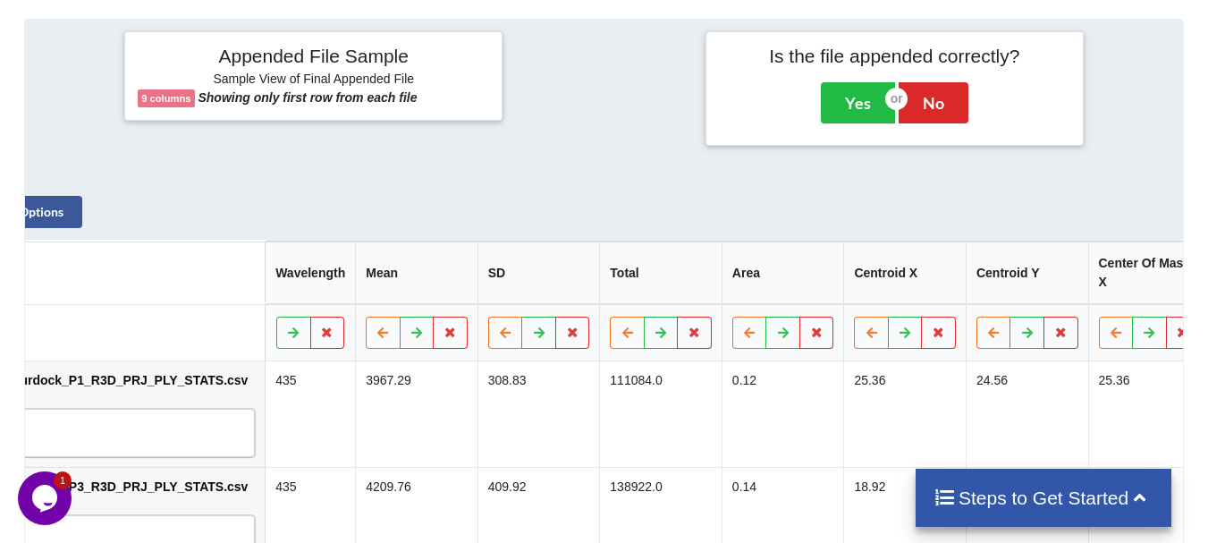
scroll to position [0, 353]
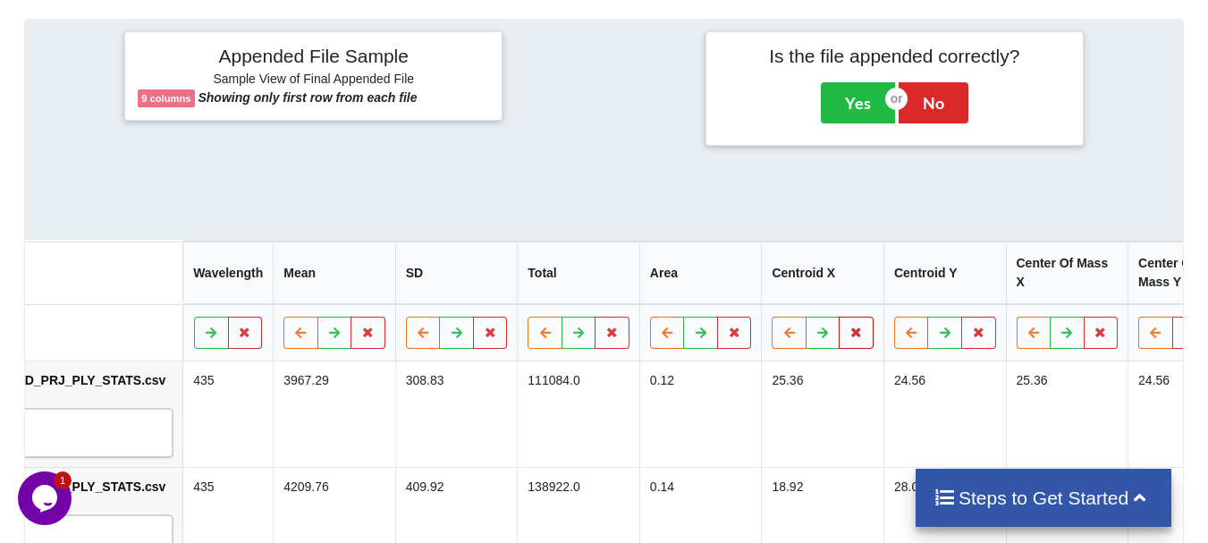
click at [839, 332] on button at bounding box center [856, 332] width 35 height 32
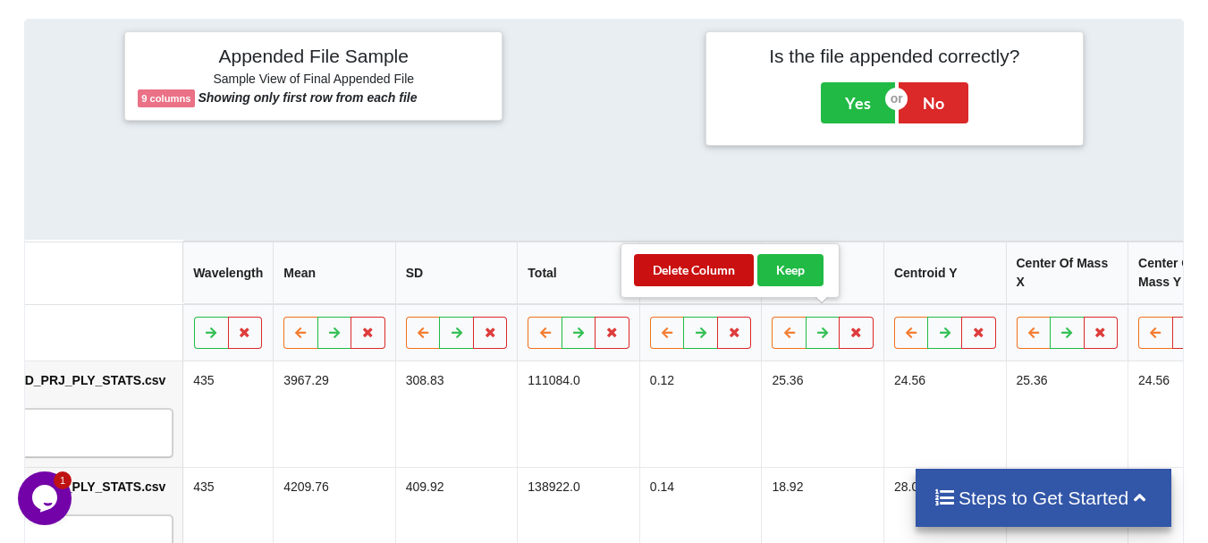
click at [712, 285] on button "Delete Column" at bounding box center [694, 270] width 120 height 32
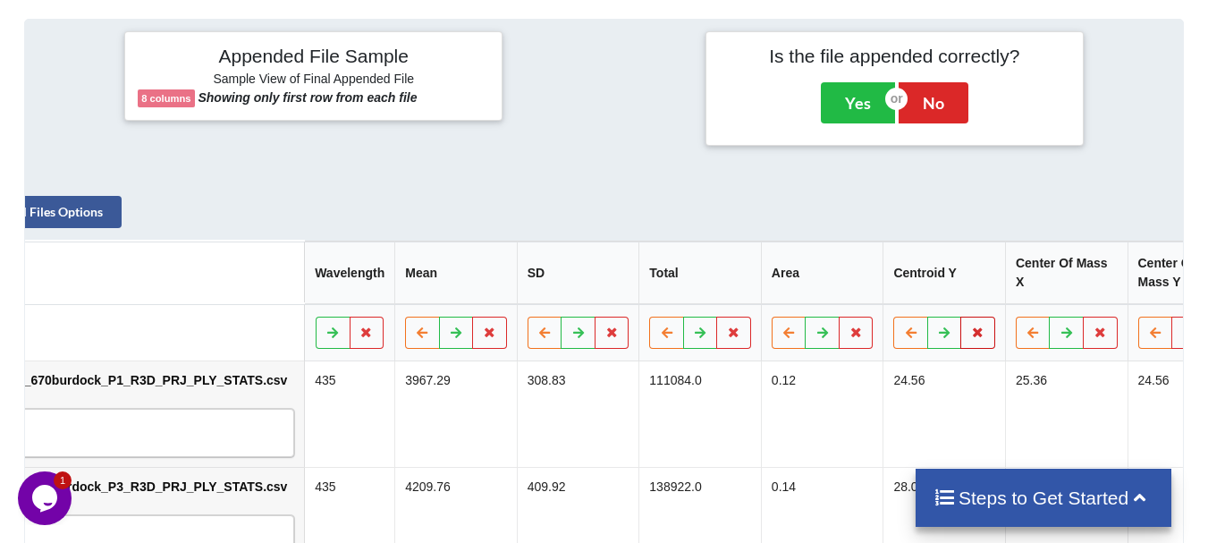
click at [960, 316] on button at bounding box center [977, 332] width 35 height 32
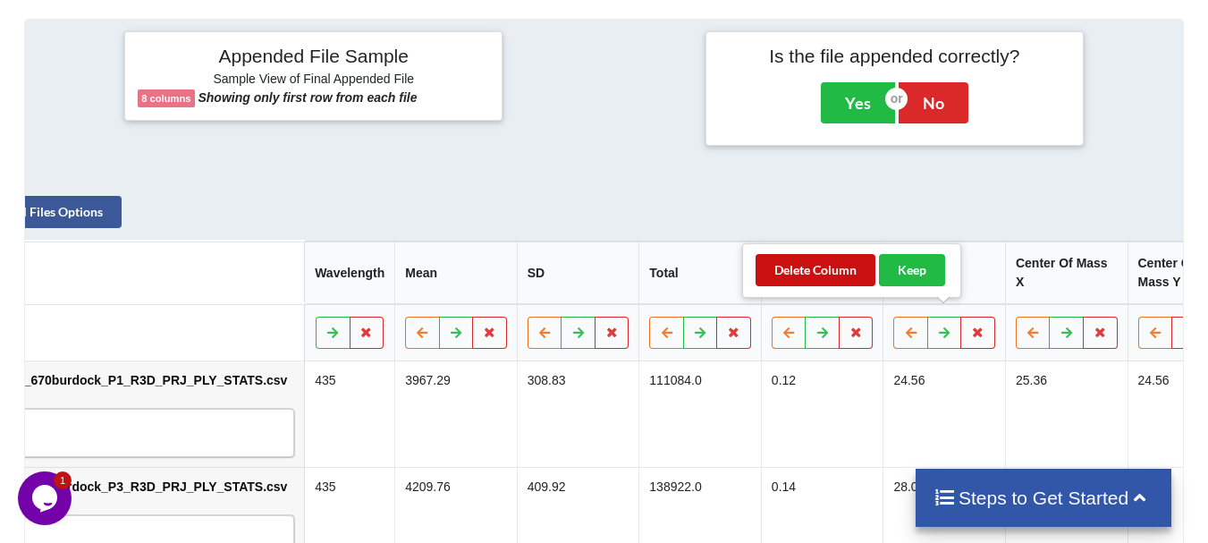
click at [832, 266] on button "Delete Column" at bounding box center [815, 270] width 120 height 32
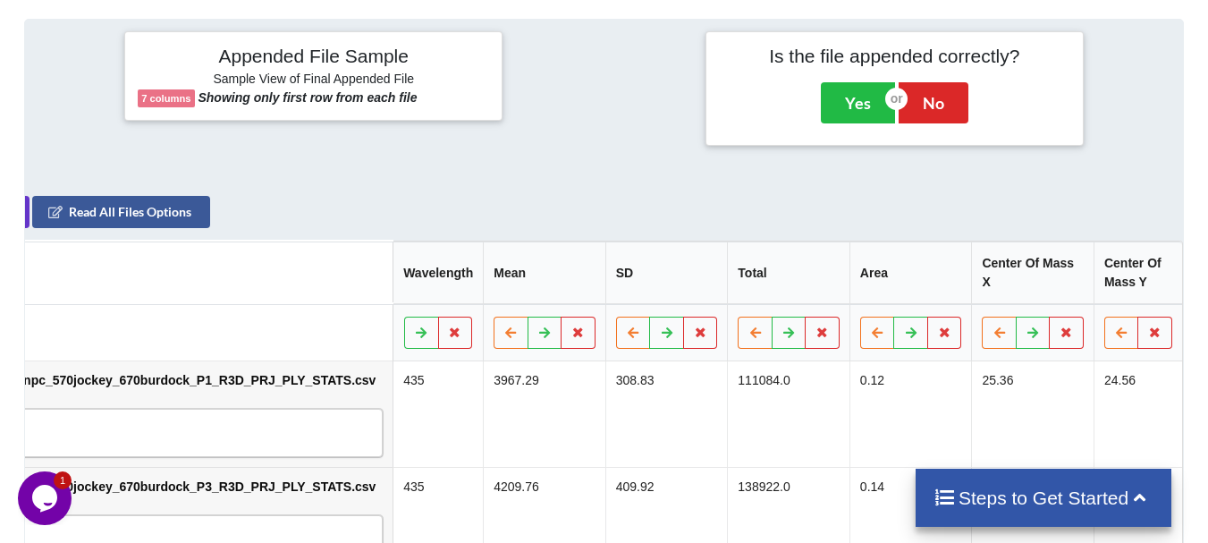
scroll to position [0, 109]
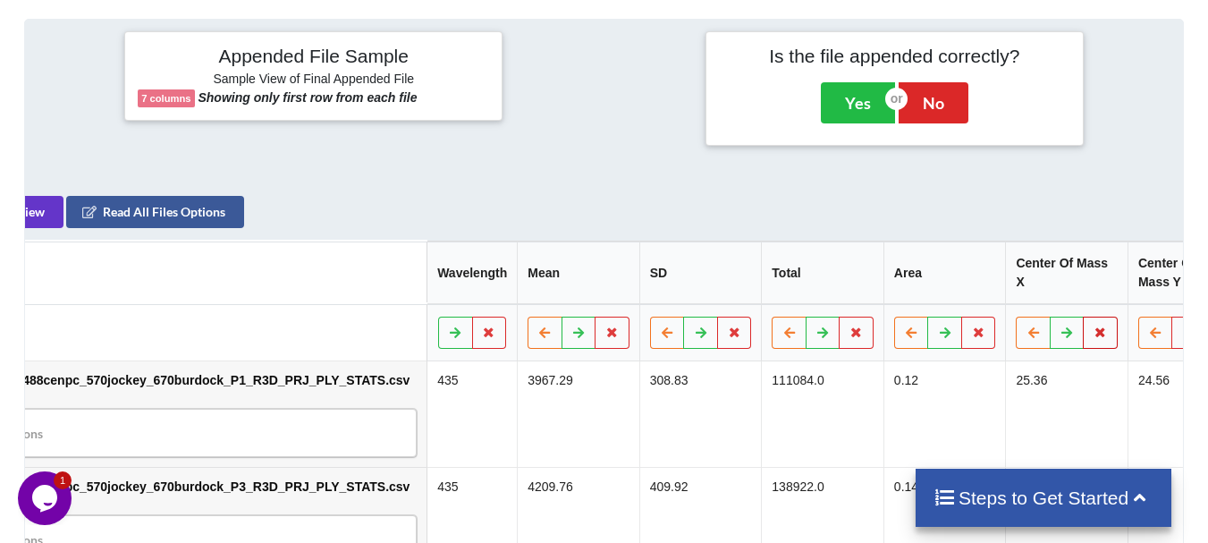
click at [1083, 335] on button at bounding box center [1100, 332] width 35 height 32
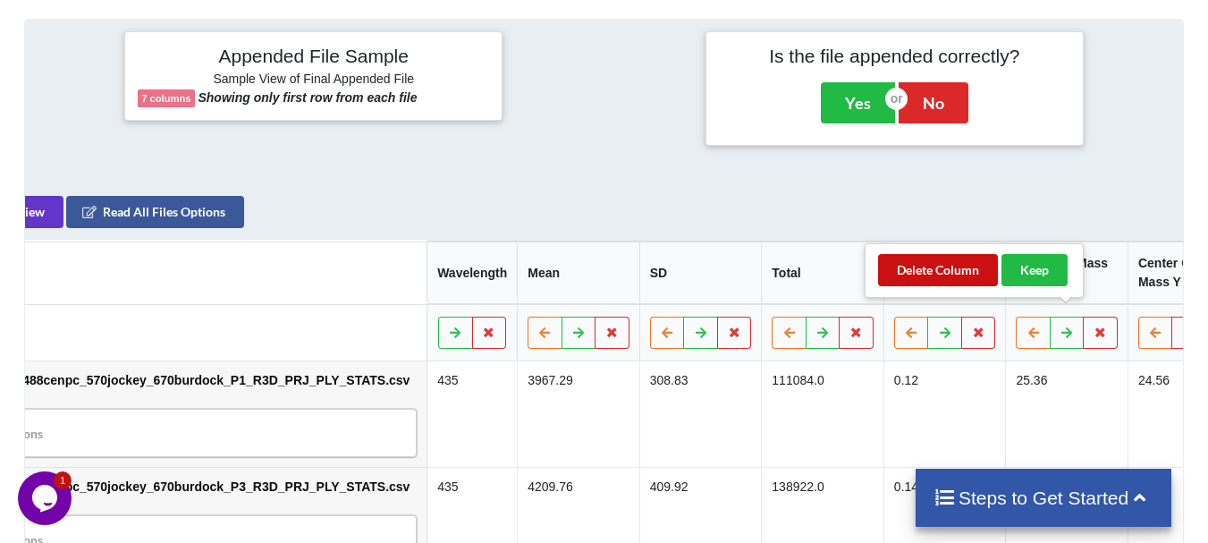
click at [948, 277] on button "Delete Column" at bounding box center [938, 270] width 120 height 32
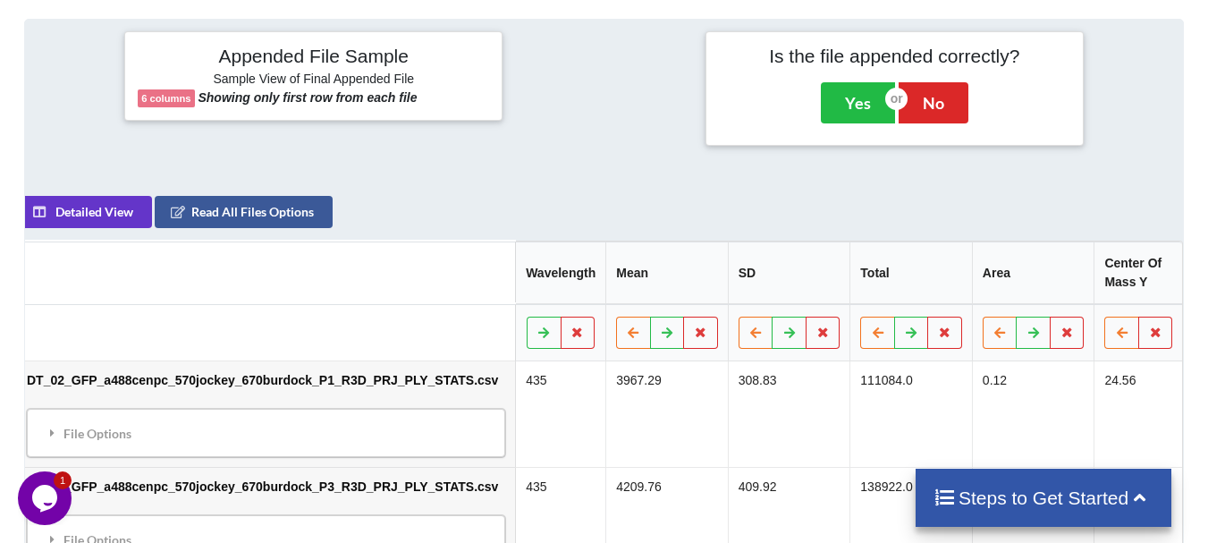
scroll to position [0, 0]
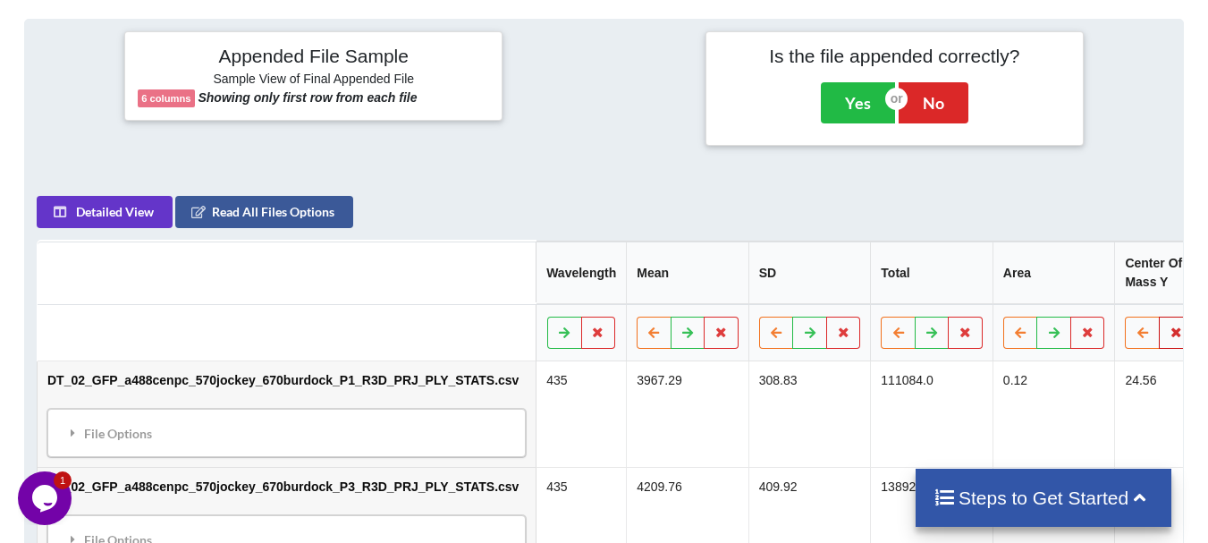
click at [1159, 320] on button at bounding box center [1176, 332] width 35 height 32
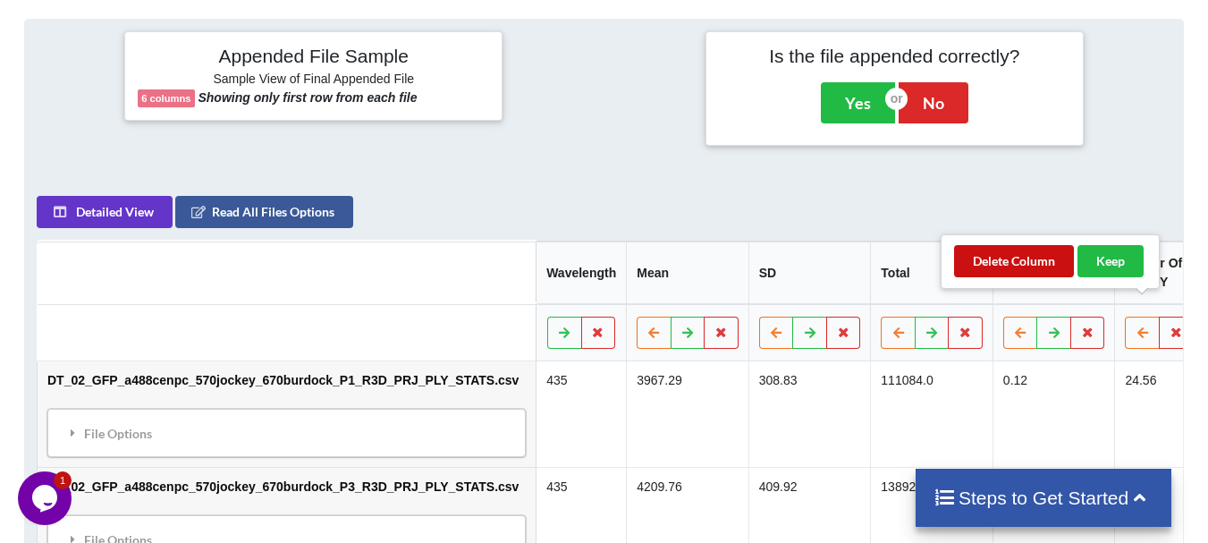
click at [1058, 274] on button "Delete Column" at bounding box center [1014, 261] width 120 height 32
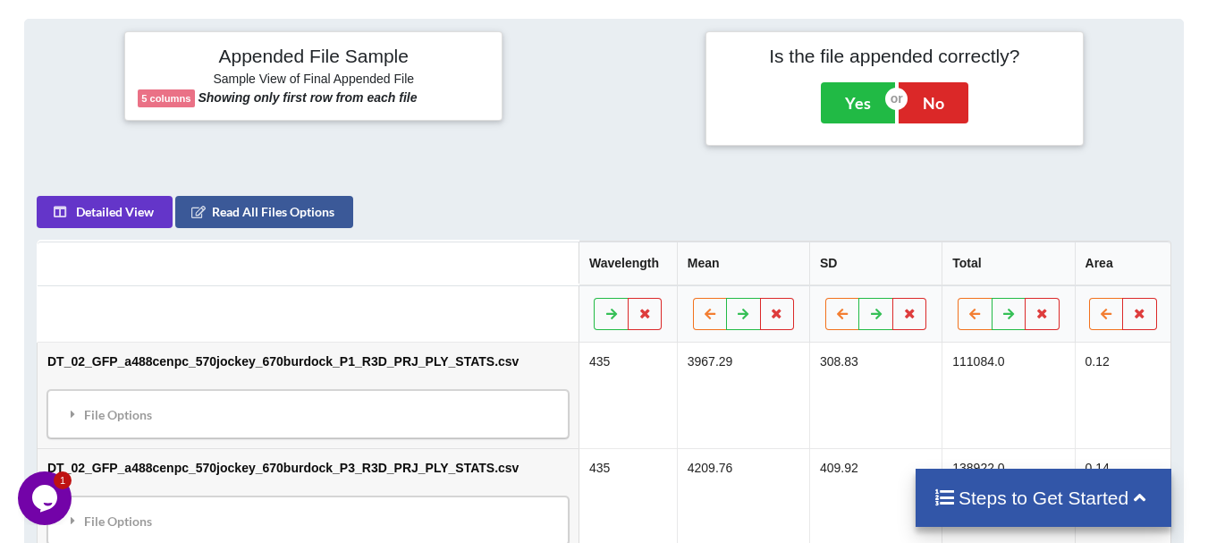
scroll to position [221, 0]
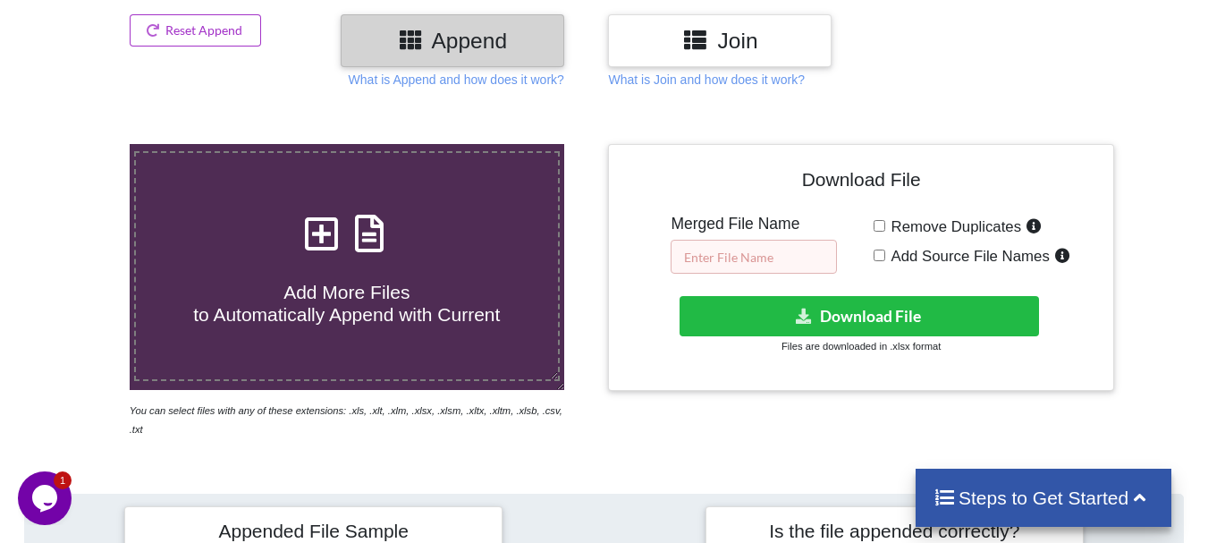
click at [788, 273] on input "text" at bounding box center [753, 257] width 166 height 34
click at [801, 258] on input "DT_02_merged_ago3_ovary1_7.21" at bounding box center [753, 257] width 166 height 34
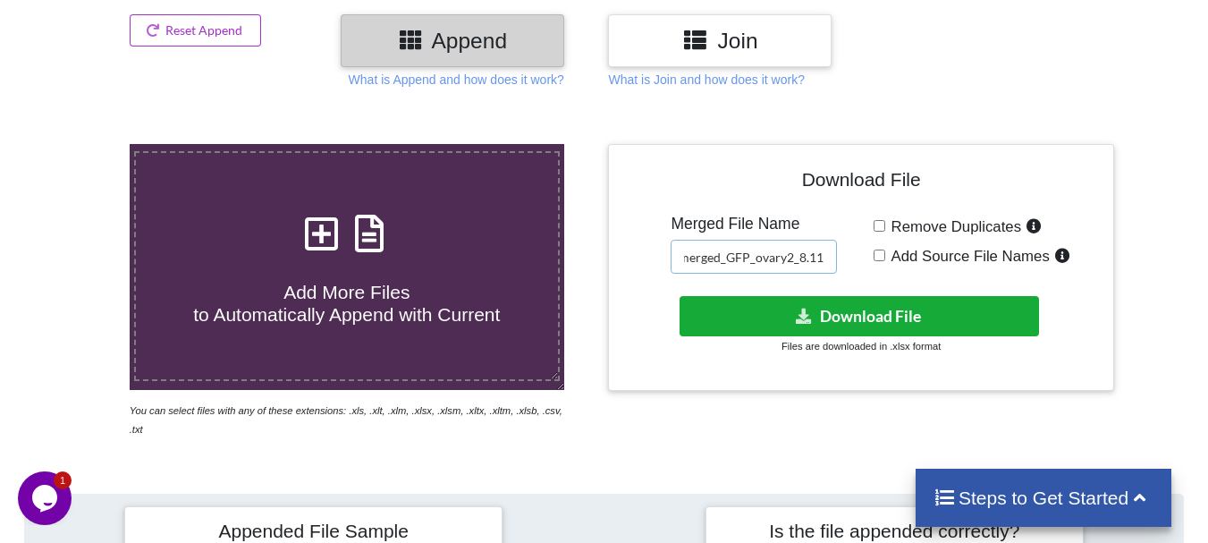
type input "DT_02_merged_GFP_ovary2_8.11"
click at [796, 308] on icon at bounding box center [804, 314] width 19 height 13
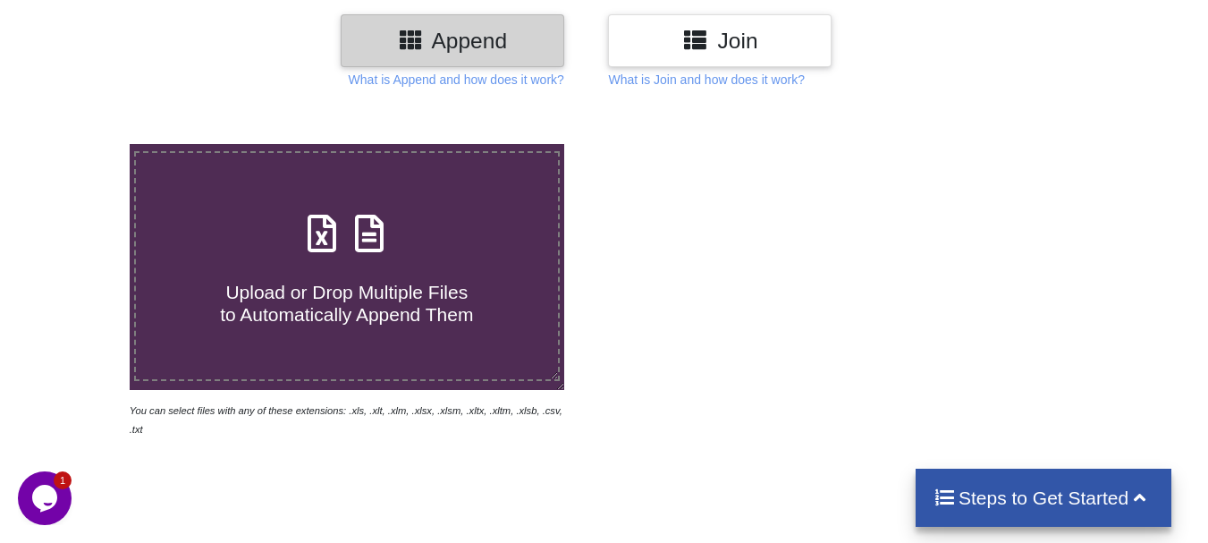
click at [279, 274] on h4 "Upload or Drop Multiple Files to Automatically Append Them" at bounding box center [347, 292] width 422 height 68
click at [80, 144] on input "Upload or Drop Multiple Files to Automatically Append Them" at bounding box center [80, 144] width 0 height 0
type input "C:\fakepath\DT_02_GFP_a488cenpc_670jockey_570burdock_P10_R3D_PRJ_PLY_STATS.csv"
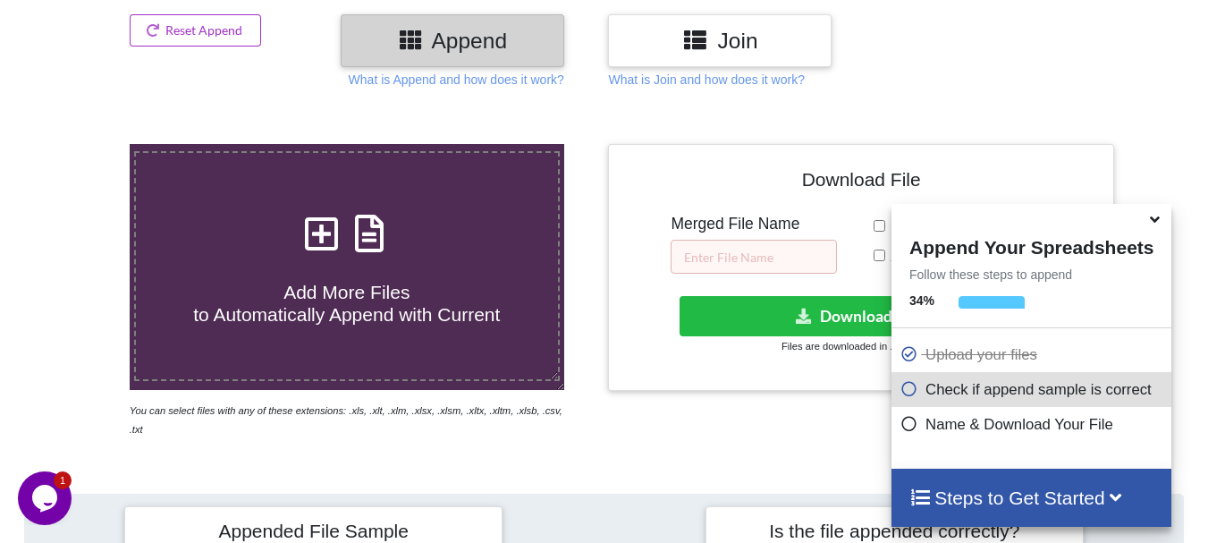
scroll to position [695, 0]
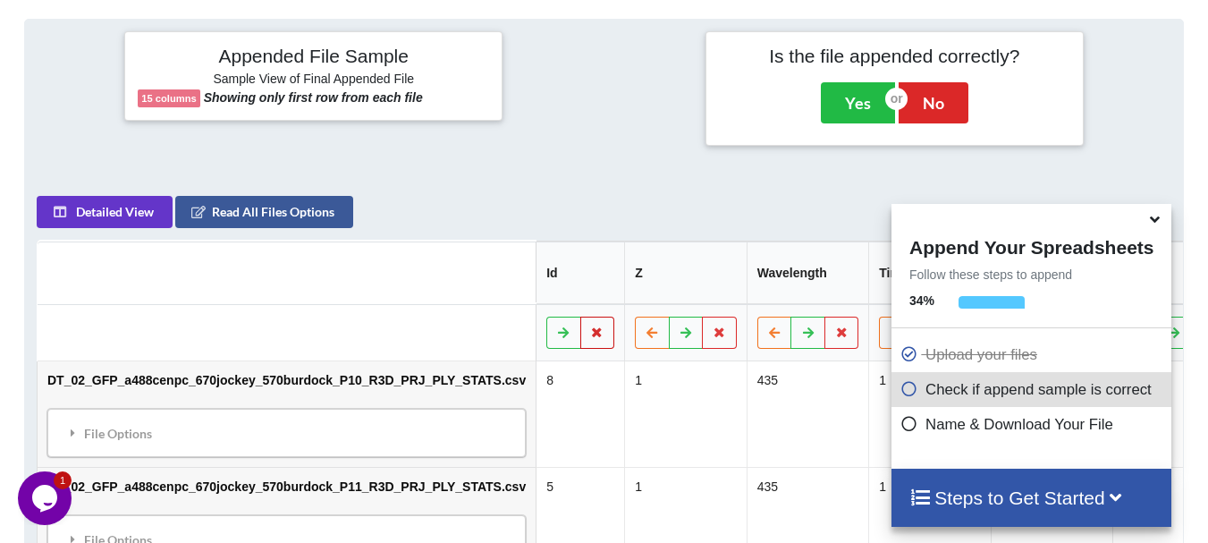
click at [580, 318] on button at bounding box center [597, 332] width 35 height 32
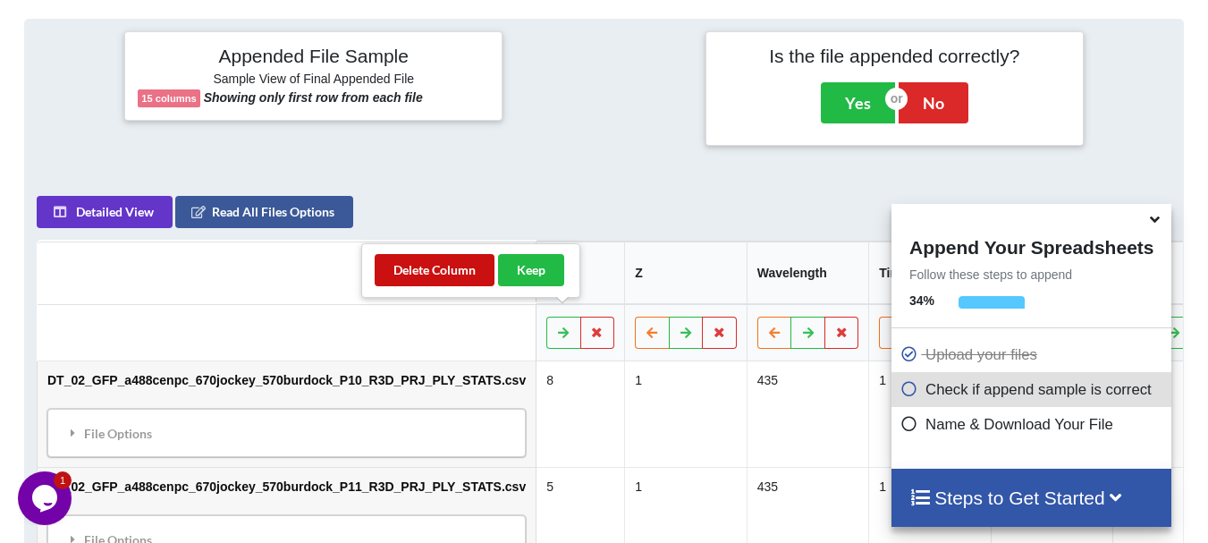
click at [470, 263] on button "Delete Column" at bounding box center [435, 270] width 120 height 32
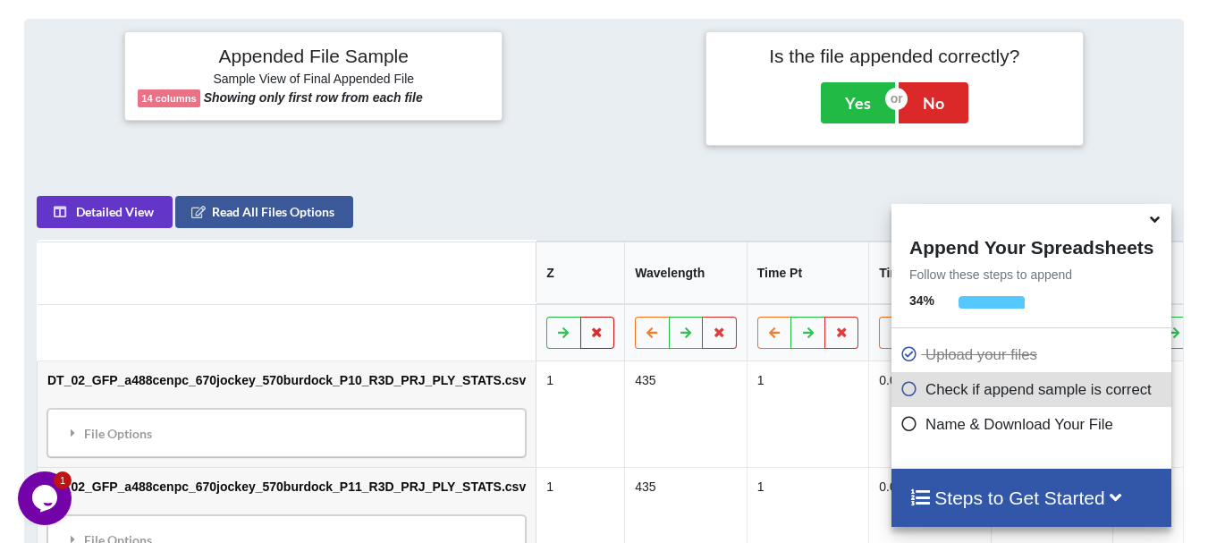
click at [580, 316] on button at bounding box center [597, 332] width 35 height 32
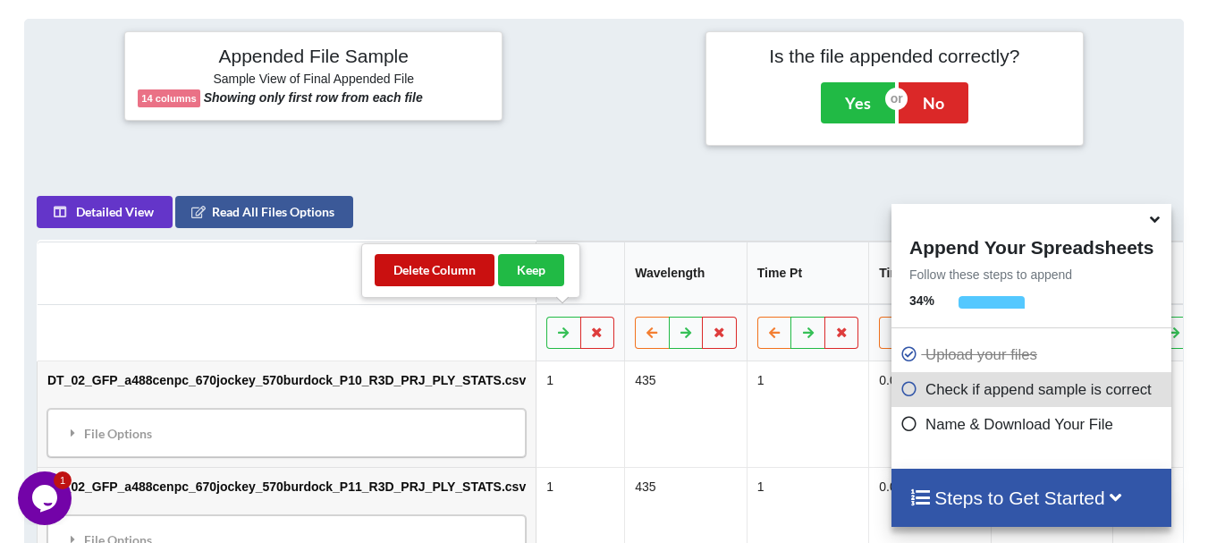
click at [479, 271] on button "Delete Column" at bounding box center [435, 270] width 120 height 32
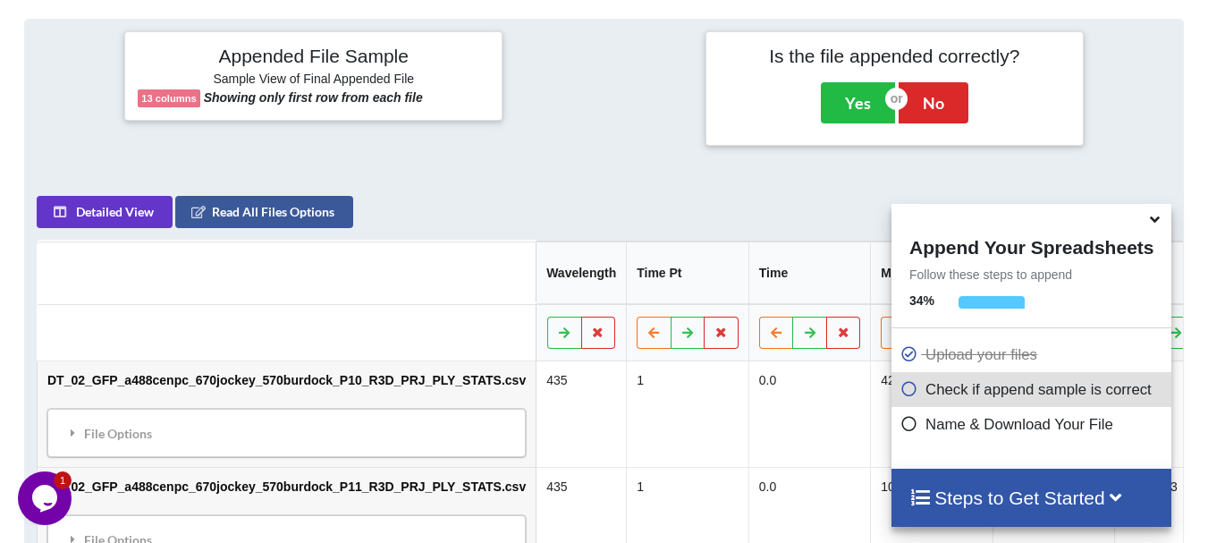
click at [1153, 223] on icon at bounding box center [1154, 216] width 19 height 16
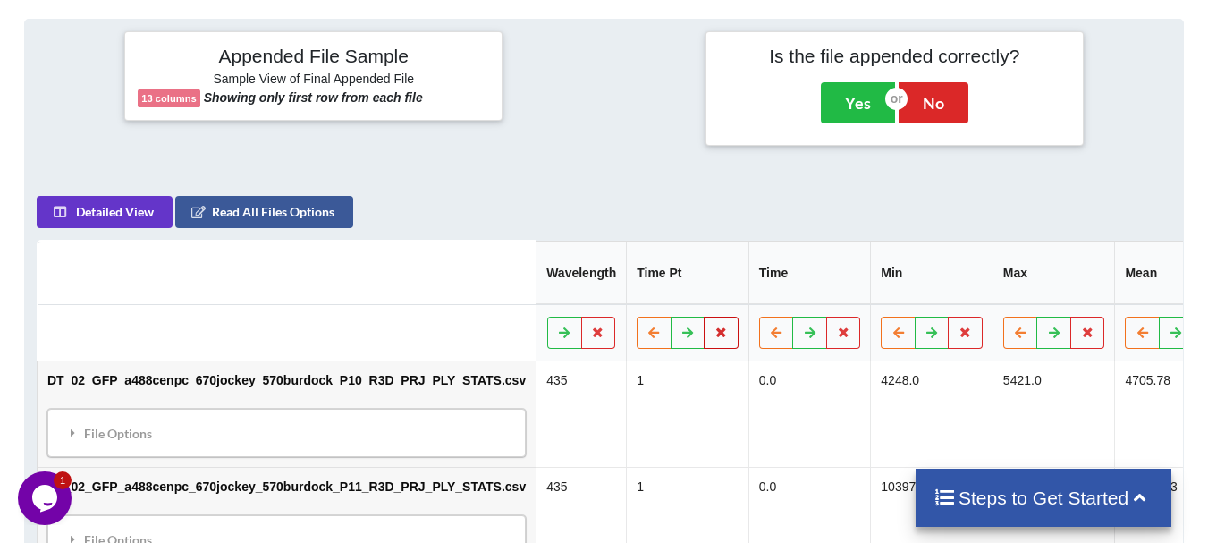
click at [704, 316] on button at bounding box center [721, 332] width 35 height 32
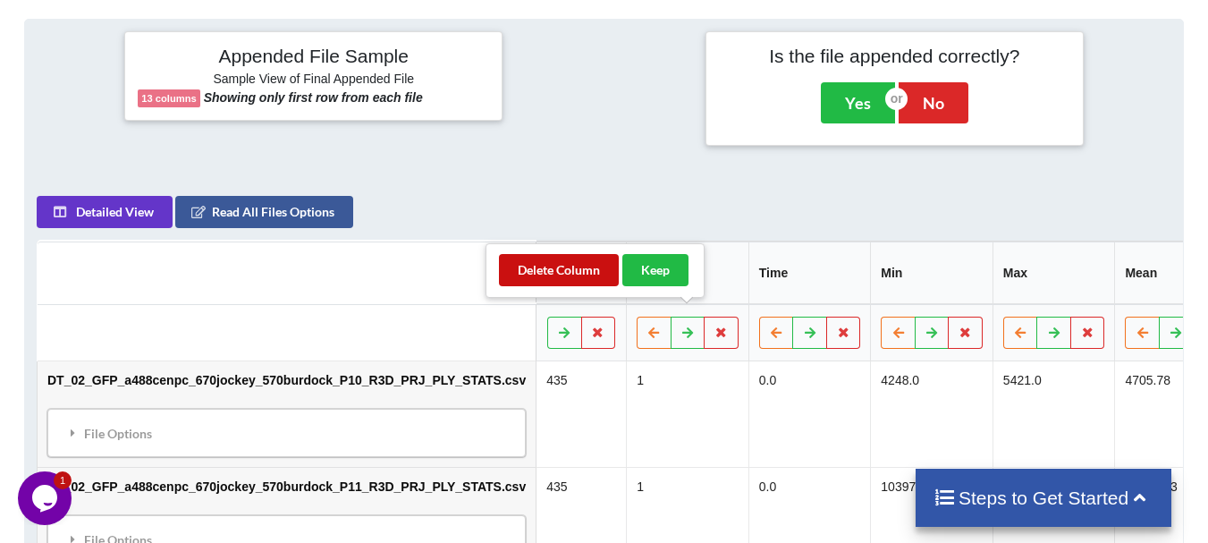
click at [591, 282] on button "Delete Column" at bounding box center [559, 270] width 120 height 32
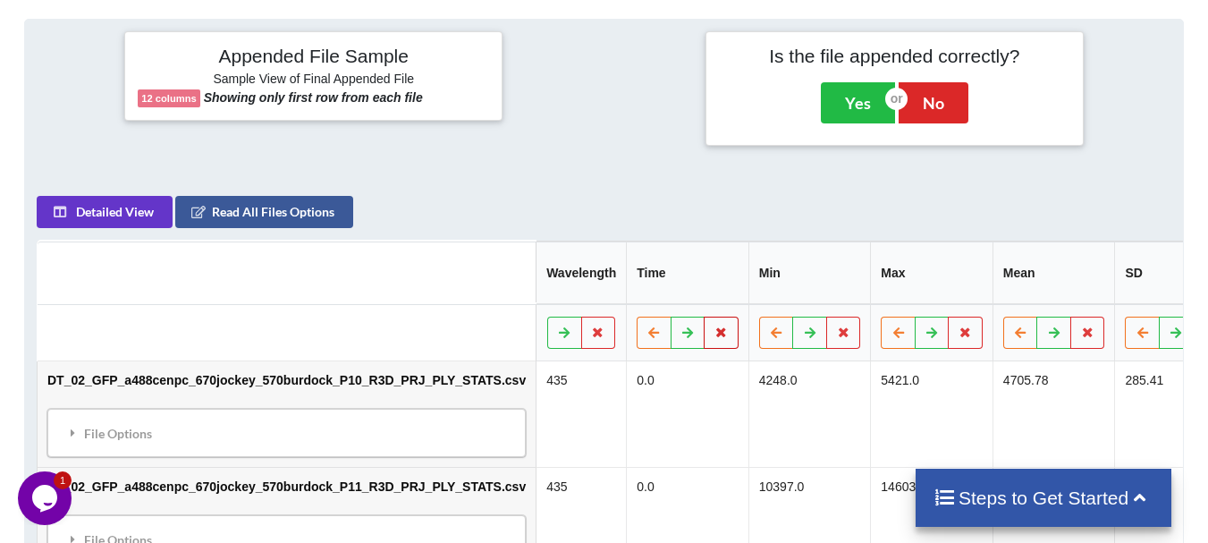
click at [704, 329] on button at bounding box center [721, 332] width 35 height 32
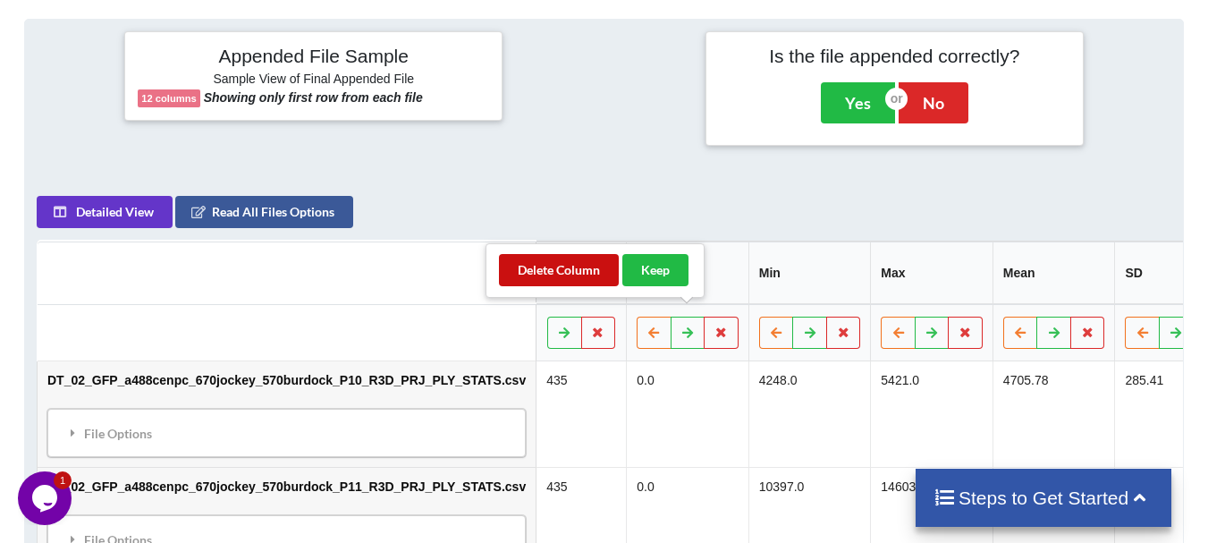
click at [599, 275] on button "Delete Column" at bounding box center [559, 270] width 120 height 32
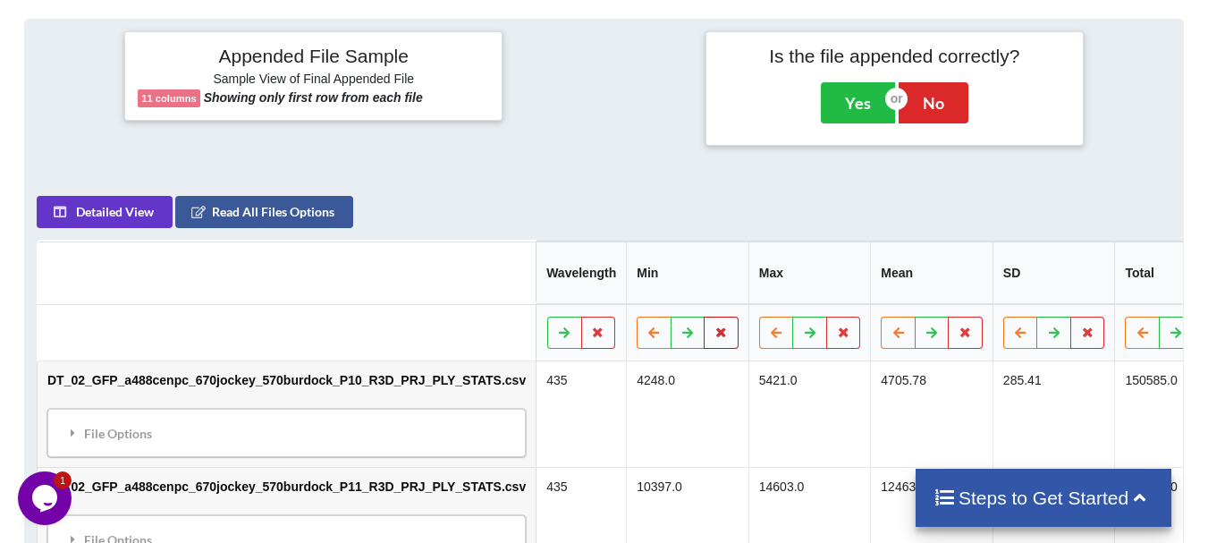
click at [704, 316] on button at bounding box center [721, 332] width 35 height 32
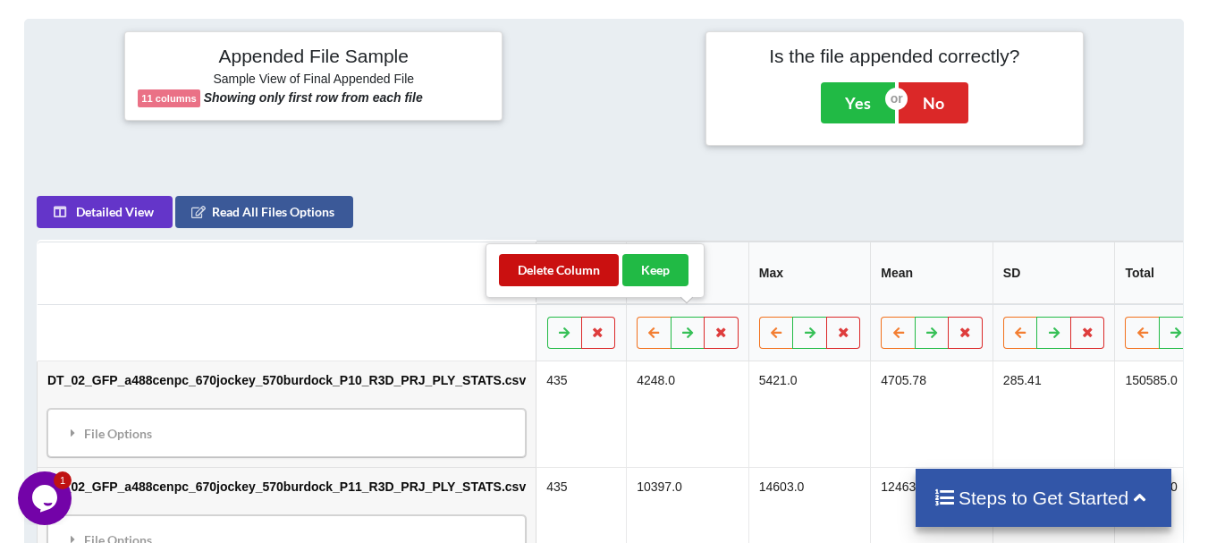
click at [611, 277] on button "Delete Column" at bounding box center [559, 270] width 120 height 32
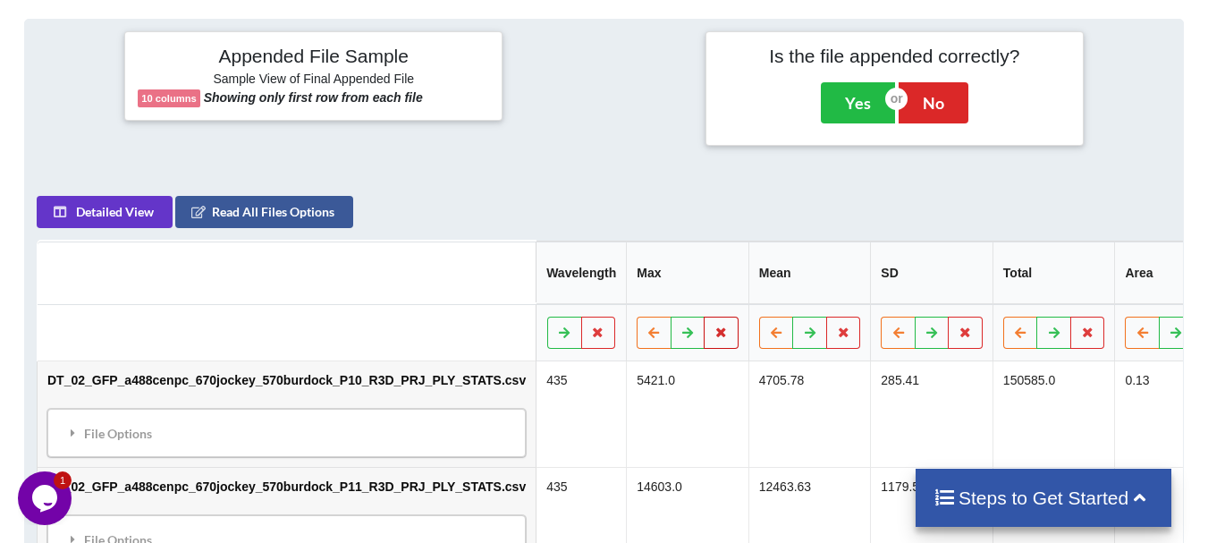
click at [704, 316] on button at bounding box center [721, 332] width 35 height 32
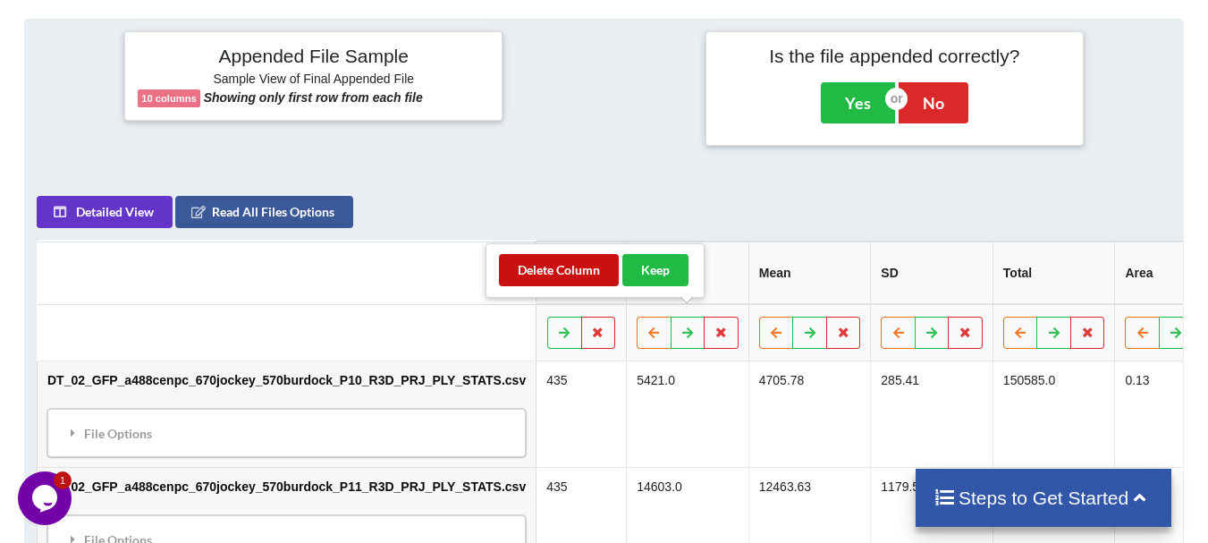
click at [606, 268] on button "Delete Column" at bounding box center [559, 270] width 120 height 32
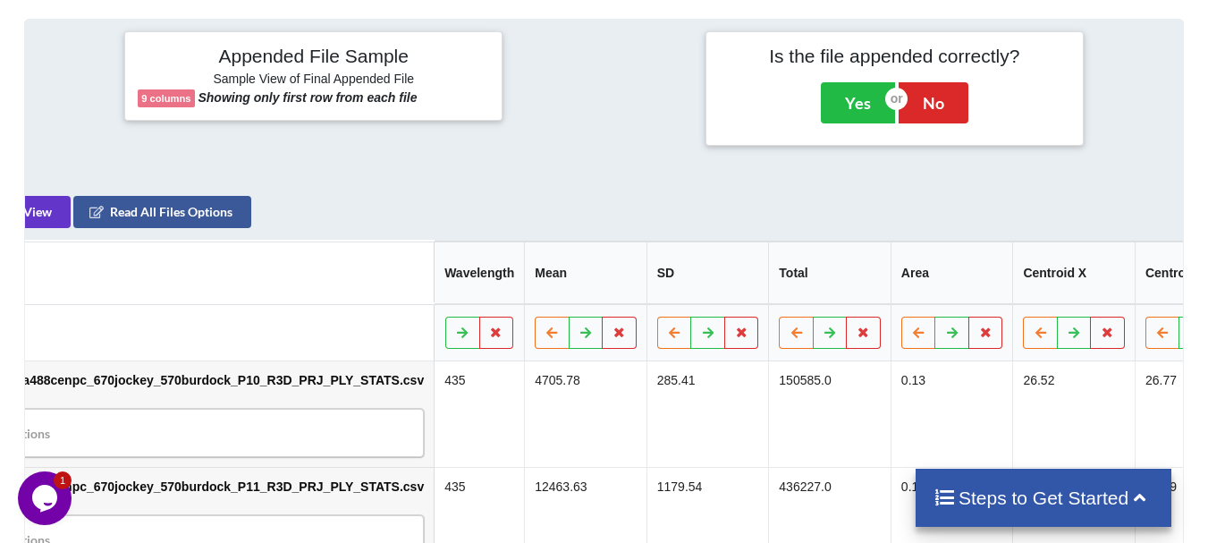
scroll to position [0, 114]
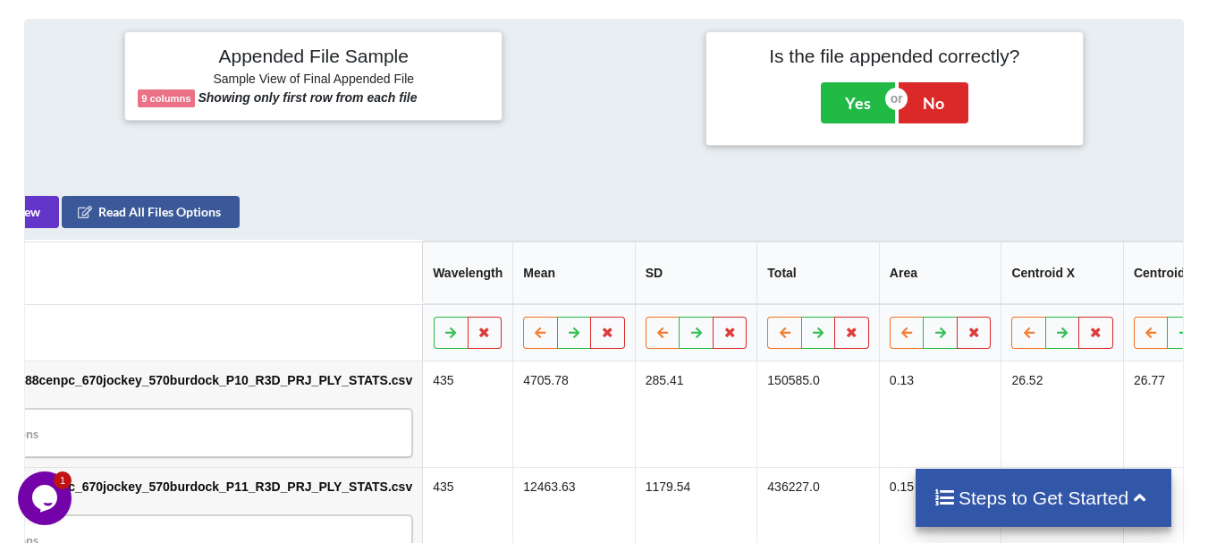
click at [1100, 162] on div "Appended File Sample Sample View of Final Appended File 9 columns Showing only …" at bounding box center [603, 350] width 1159 height 662
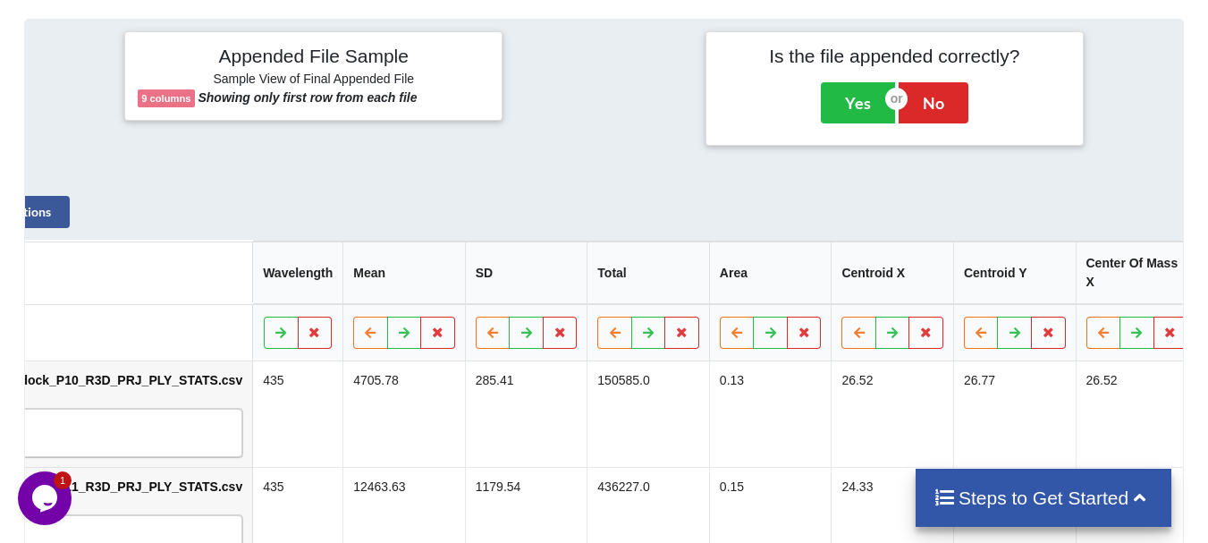
scroll to position [0, 328]
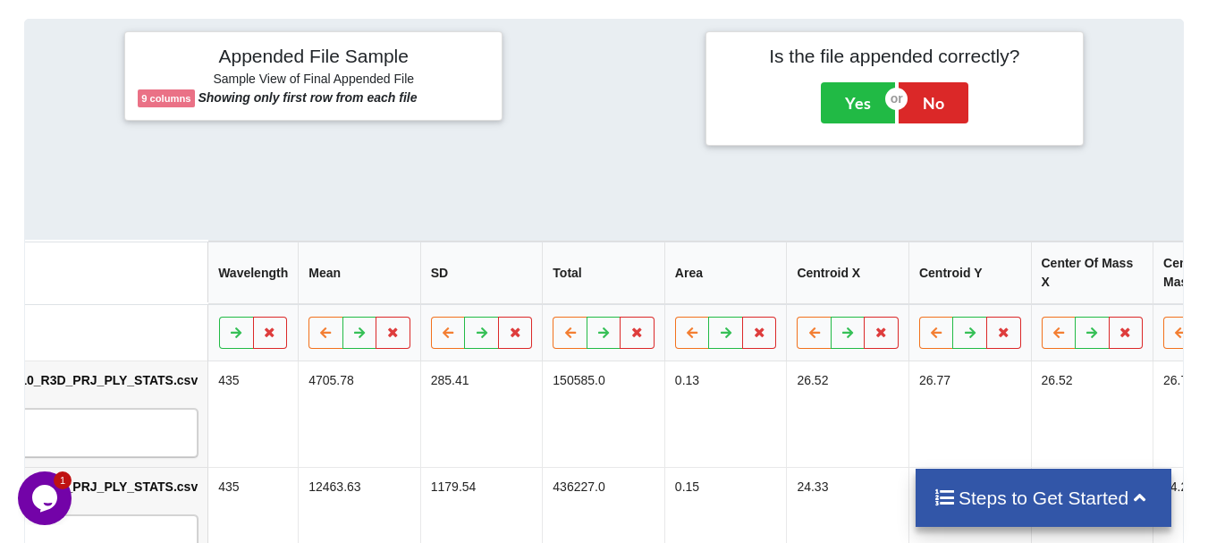
drag, startPoint x: 990, startPoint y: 172, endPoint x: 1155, endPoint y: 179, distance: 165.5
click at [1155, 184] on div "Detailed View Read All Files Options Wavelength Mean SD Total Area Centroid X C…" at bounding box center [604, 432] width 1158 height 496
click at [864, 320] on button at bounding box center [881, 332] width 35 height 32
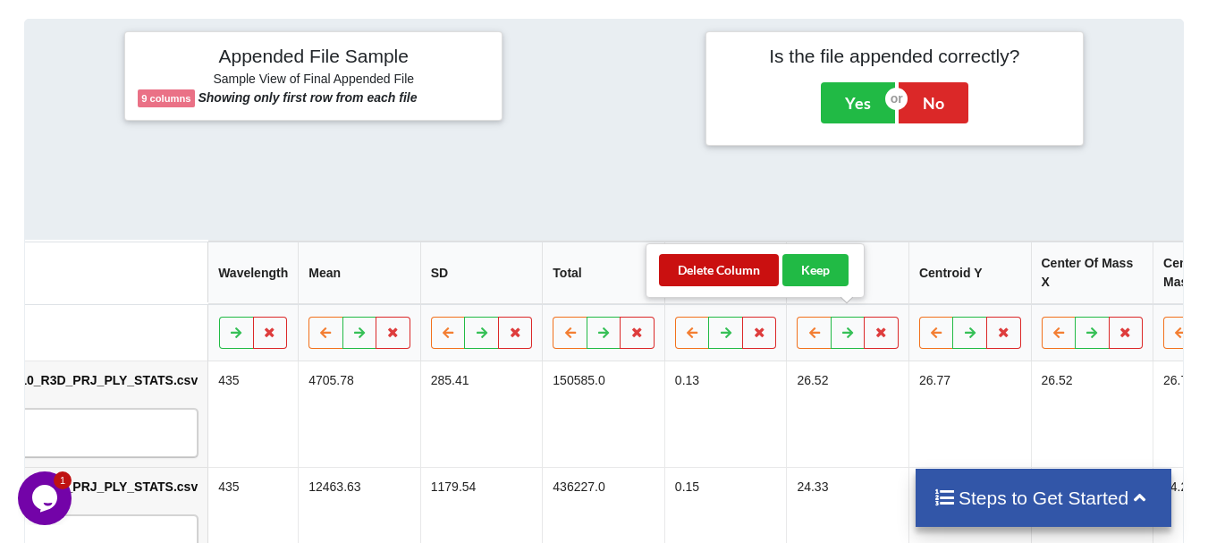
click at [736, 266] on button "Delete Column" at bounding box center [719, 270] width 120 height 32
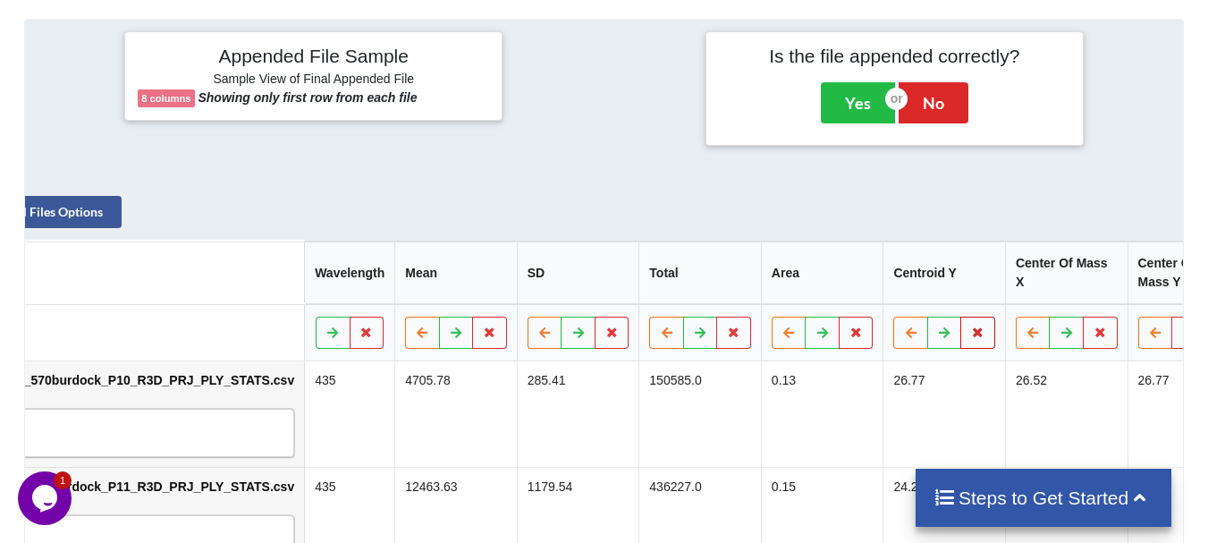
click at [960, 317] on button at bounding box center [977, 332] width 35 height 32
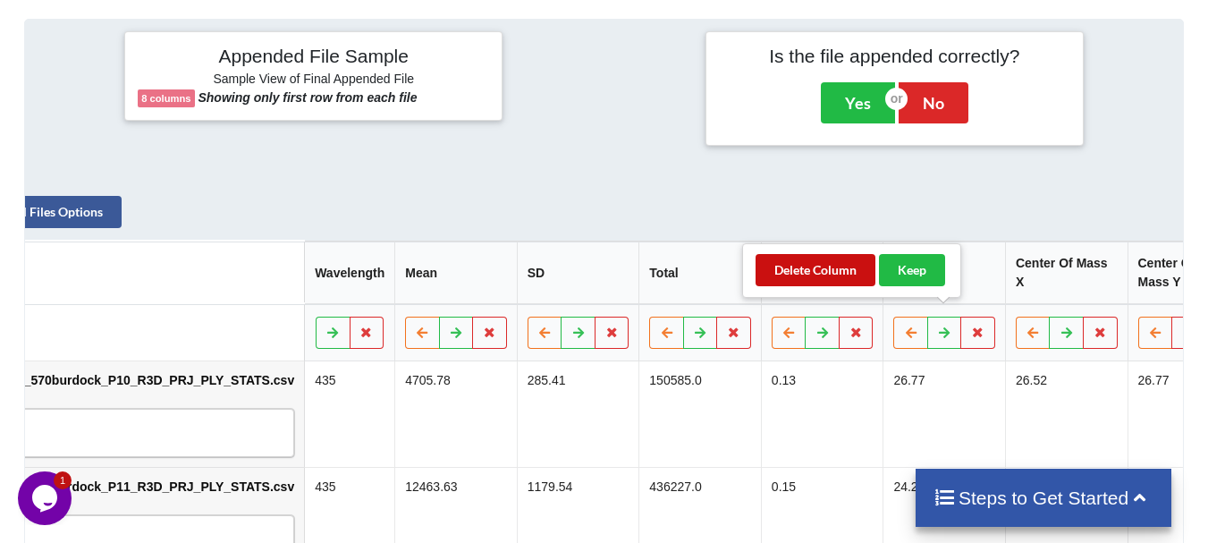
click at [844, 282] on button "Delete Column" at bounding box center [815, 270] width 120 height 32
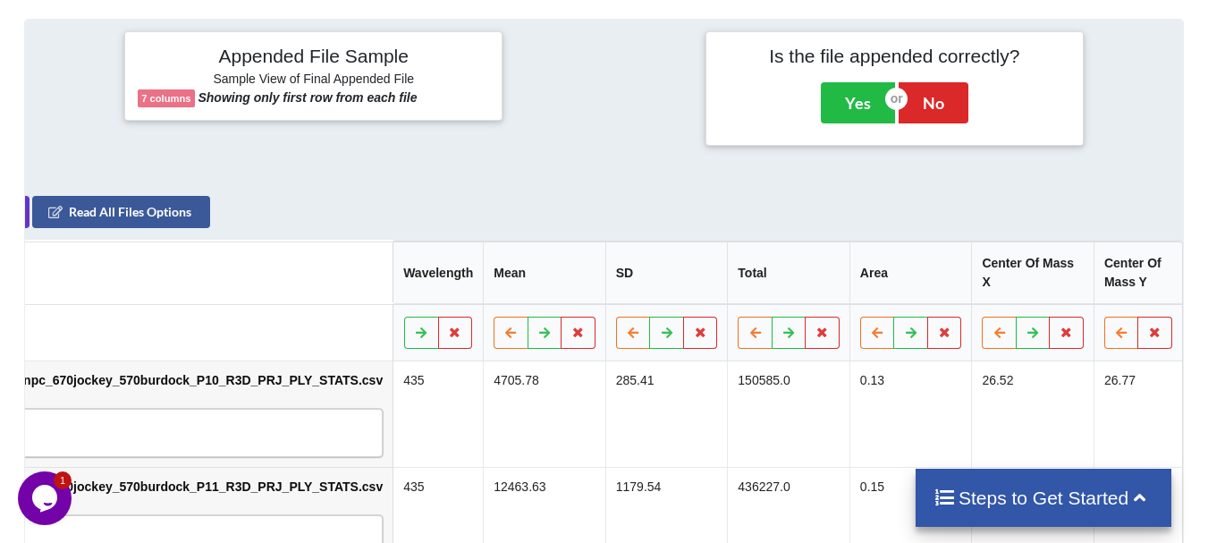
scroll to position [0, 109]
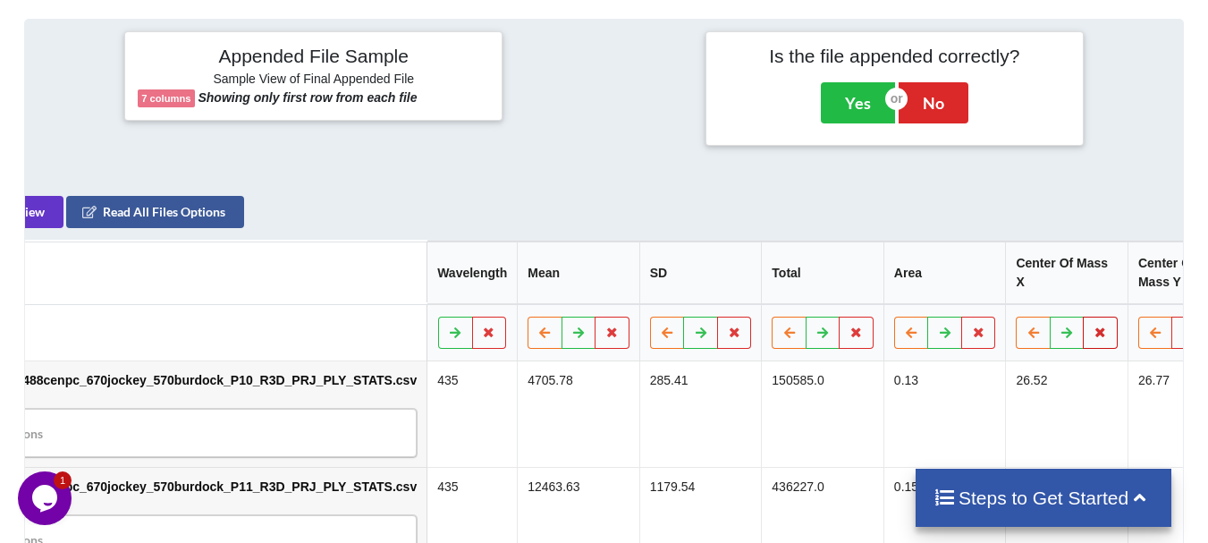
click at [1092, 326] on icon at bounding box center [1099, 331] width 15 height 11
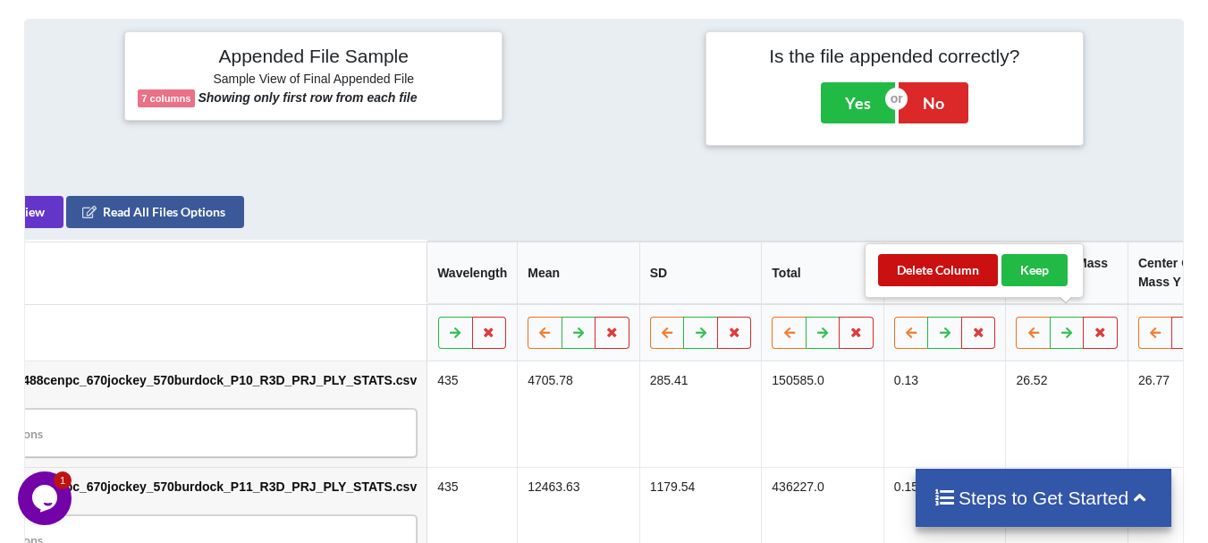
click at [951, 284] on button "Delete Column" at bounding box center [938, 270] width 120 height 32
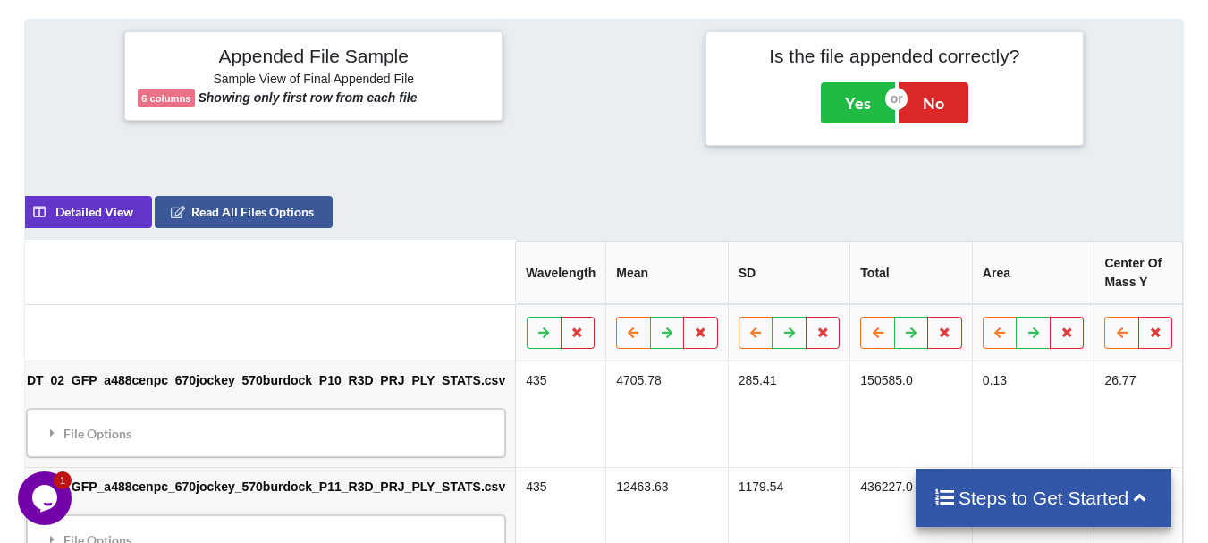
scroll to position [0, 0]
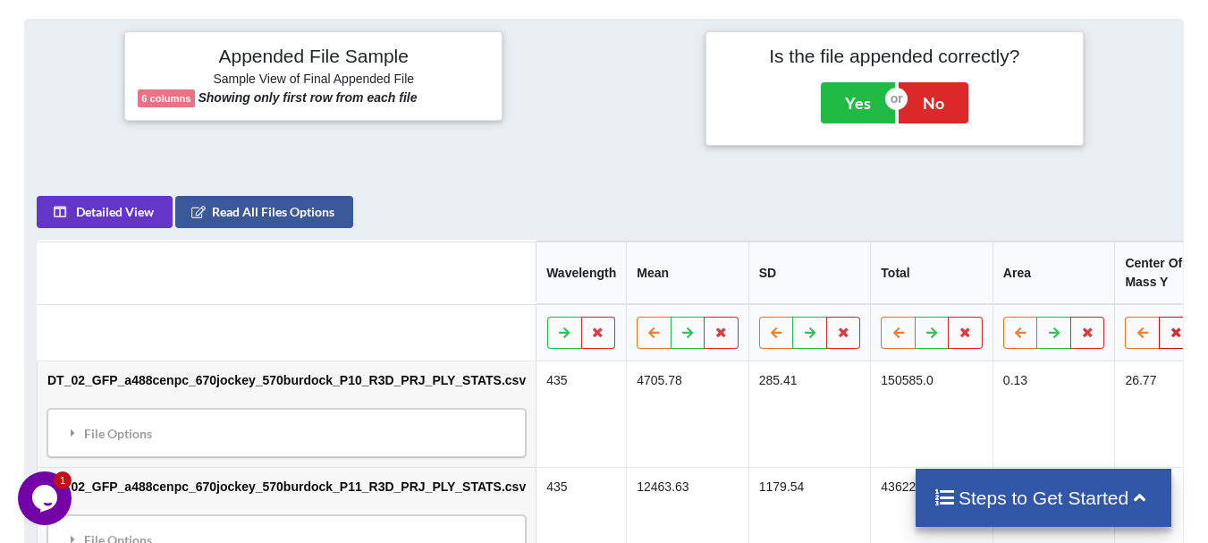
click at [1159, 316] on button at bounding box center [1176, 332] width 35 height 32
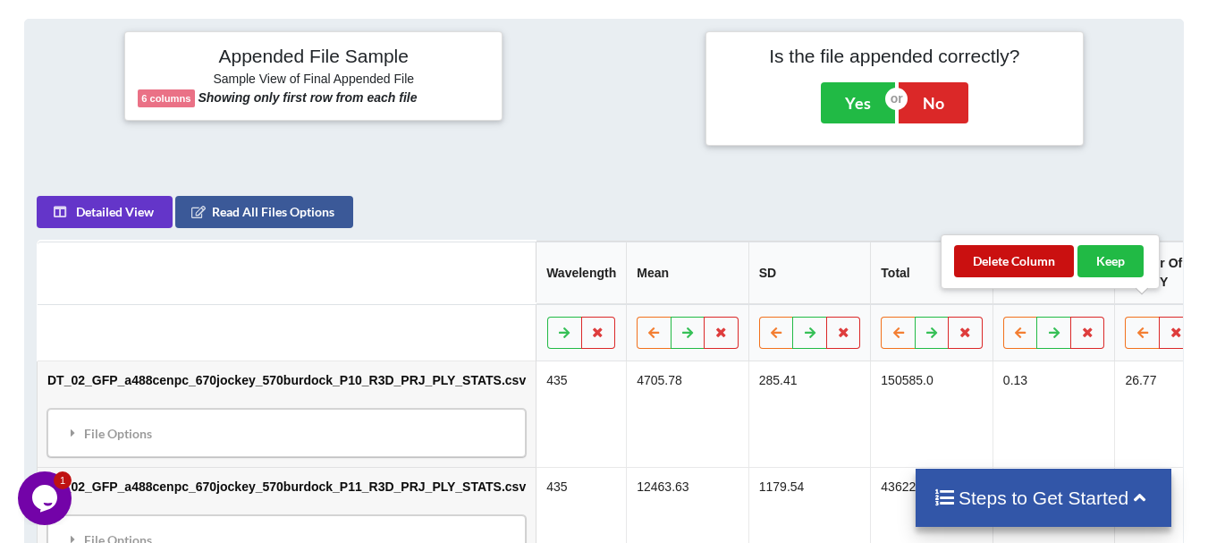
click at [1038, 270] on button "Delete Column" at bounding box center [1014, 261] width 120 height 32
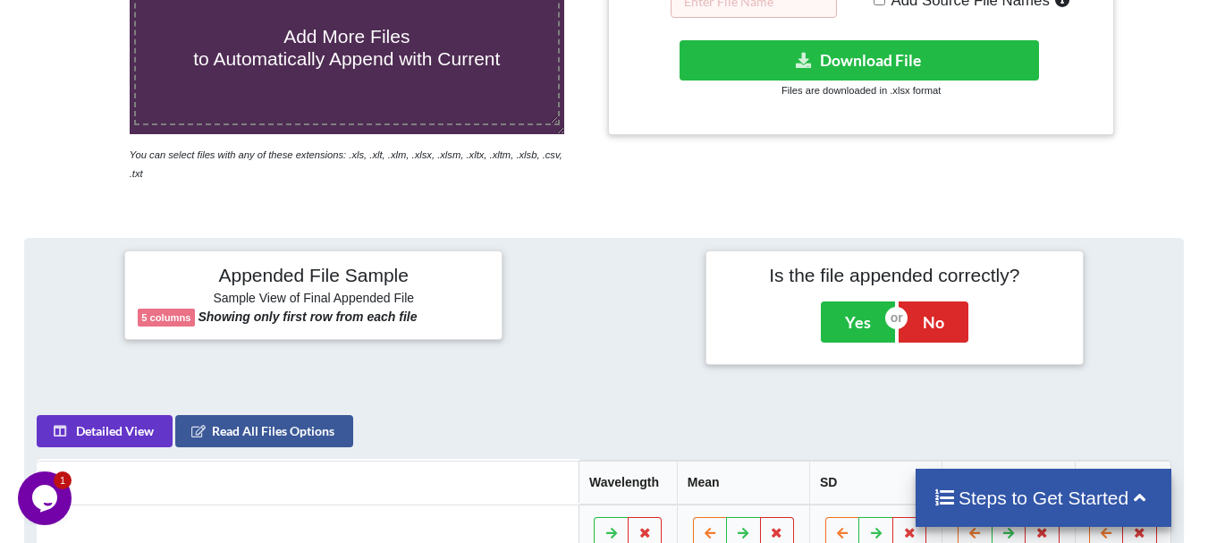
scroll to position [324, 0]
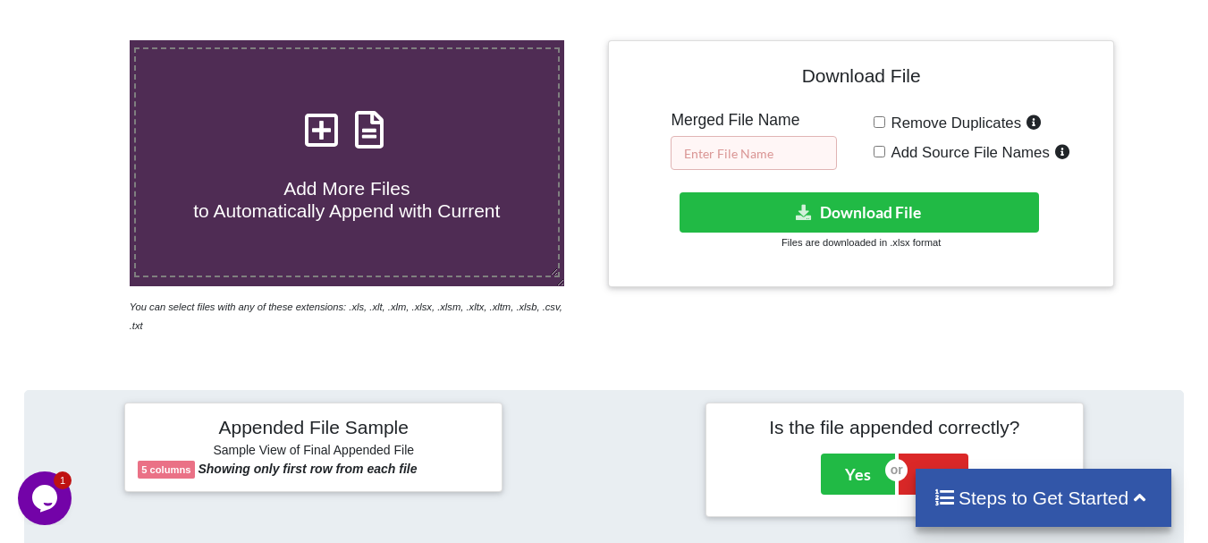
click at [777, 158] on input "text" at bounding box center [753, 153] width 166 height 34
click at [802, 150] on input "DT_02_merged_ago3_ovary1_7.21" at bounding box center [753, 153] width 166 height 34
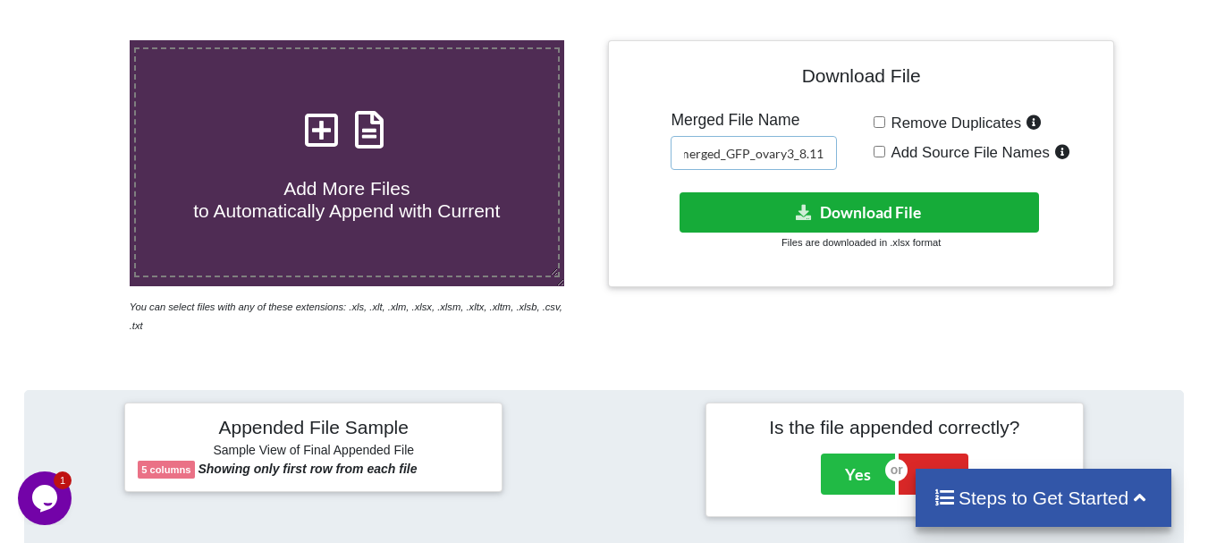
type input "DT_02_merged_GFP_ovary3_8.11"
click at [802, 197] on button "Download File" at bounding box center [858, 212] width 359 height 40
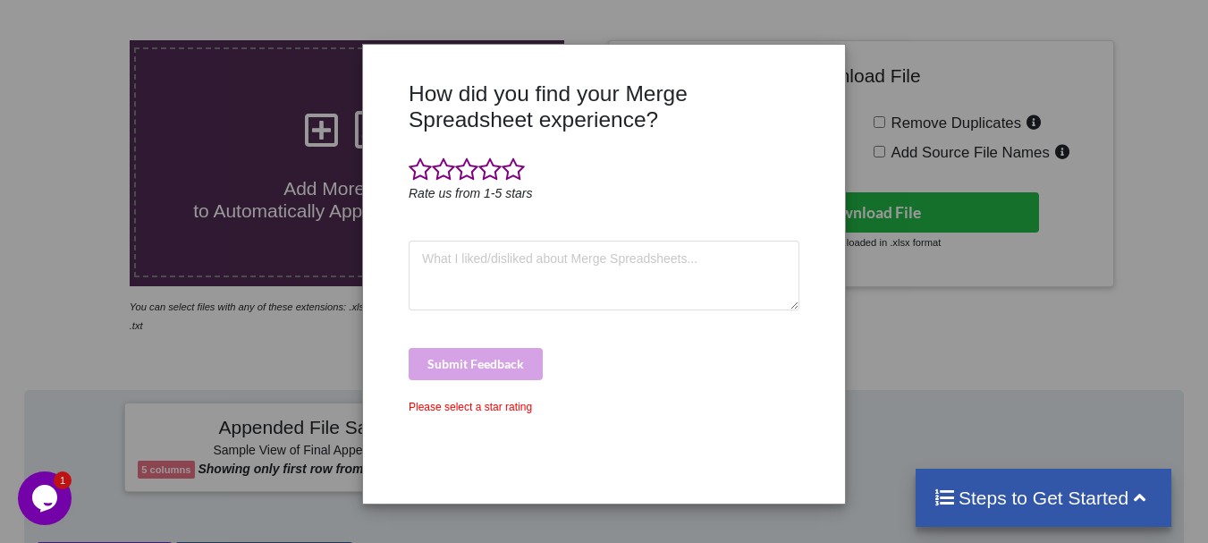
click at [852, 188] on div "How did you find your Merge Spreadsheet experience? Rate us from 1-5 stars Subm…" at bounding box center [604, 271] width 1208 height 543
click at [378, 132] on div at bounding box center [384, 285] width 40 height 410
